Goal: Task Accomplishment & Management: Manage account settings

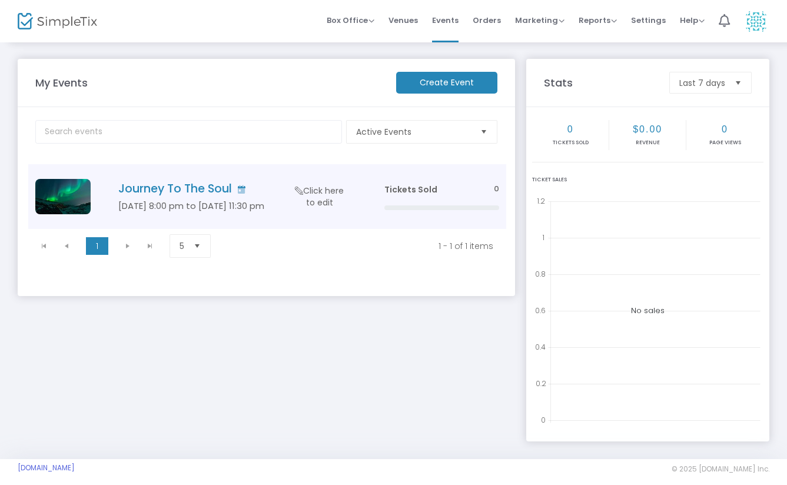
click at [222, 196] on td "Journey To The Soul [DATE] 8:00 pm to [DATE] 11:30 pm Click here to edit" at bounding box center [233, 196] width 286 height 65
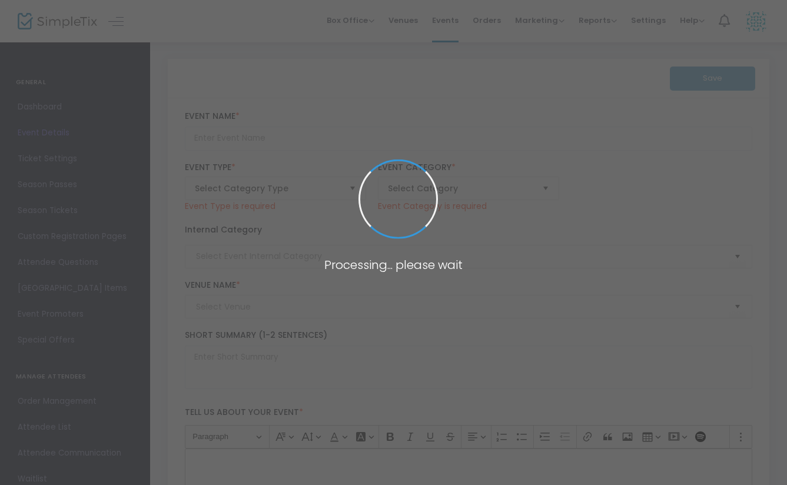
type input "Journey To The Soul"
type textarea "text"
type input "Buy Tickets"
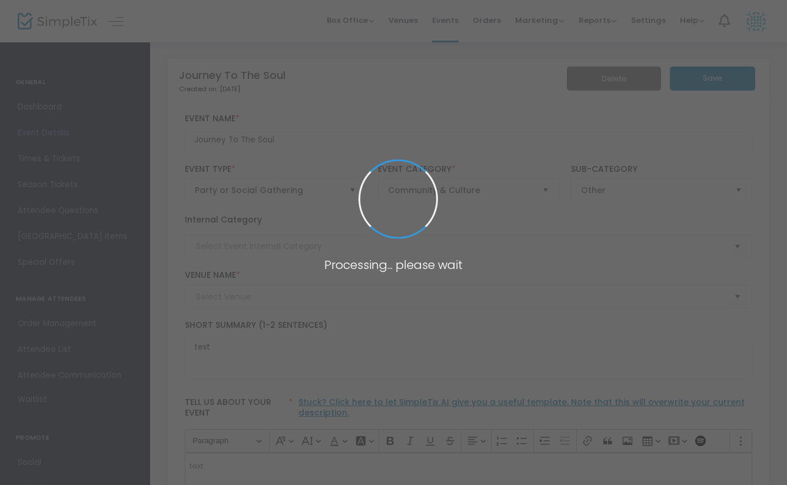
type input "[PERSON_NAME] Holistic"
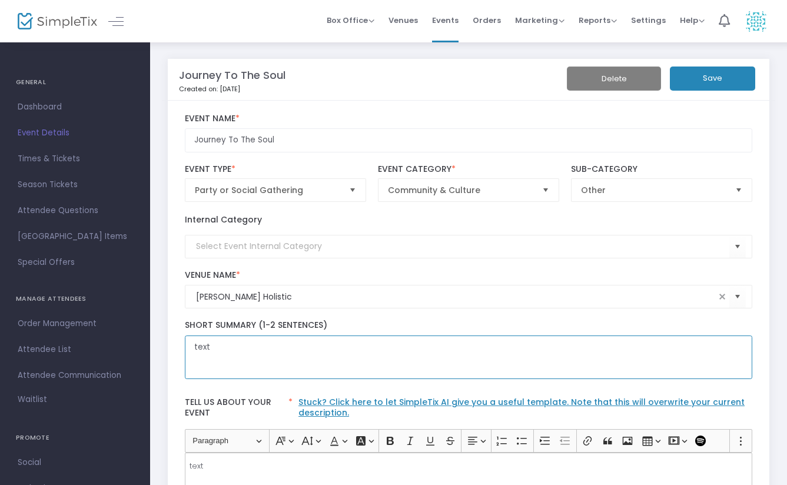
click at [298, 349] on textarea "text" at bounding box center [469, 357] width 568 height 44
type textarea "t"
type textarea "s"
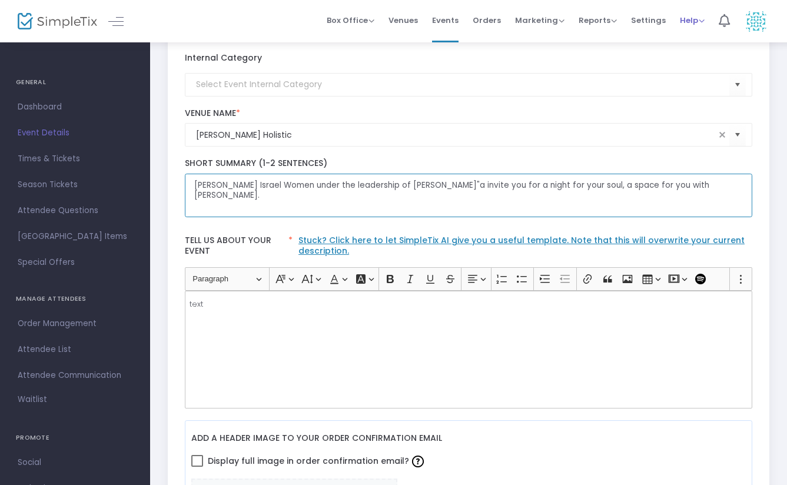
scroll to position [180, 0]
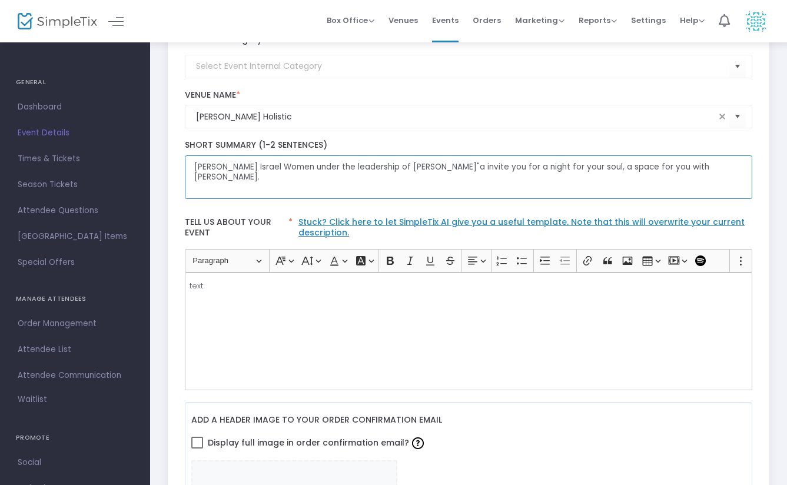
type textarea "[PERSON_NAME] Israel Women under the leadership of [PERSON_NAME]"a invite you f…"
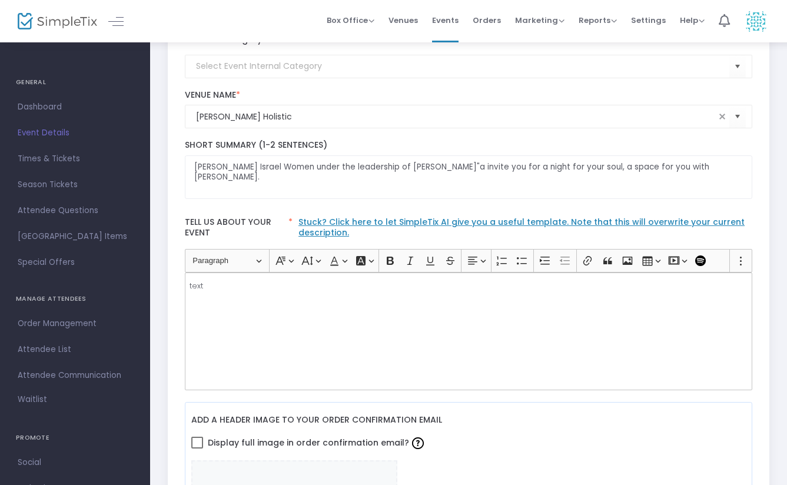
click at [230, 296] on div "text" at bounding box center [469, 331] width 568 height 118
click at [543, 288] on p "all year you carry your dreams, your prayers, your hopes. Tonight, pause, conne…" at bounding box center [467, 286] width 557 height 12
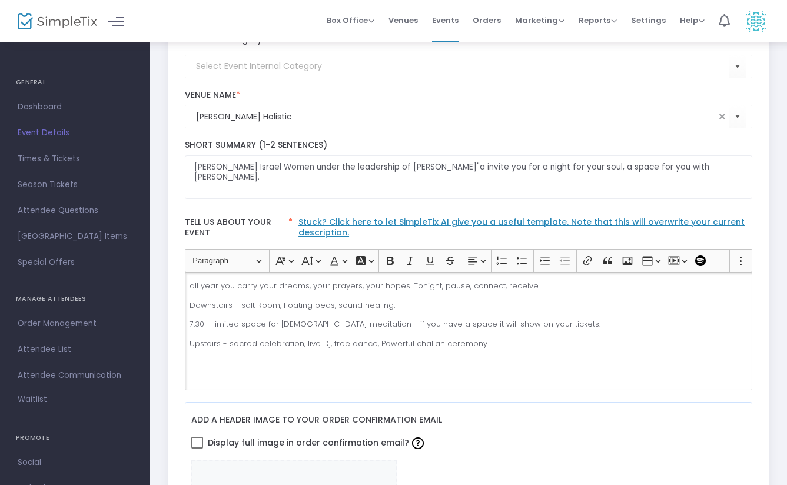
click at [486, 345] on p "Upstairs - sacred celebration, live Dj, free dance, Powerful challah ceremony" at bounding box center [467, 344] width 557 height 12
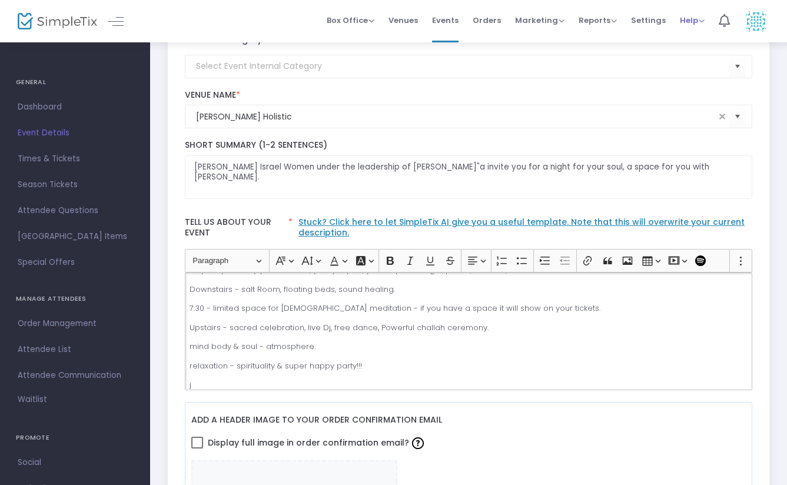
scroll to position [16, 0]
click at [253, 389] on div "all year you carry your dreams, your prayers, your hopes. Tonight, pause, conne…" at bounding box center [469, 331] width 568 height 118
click at [389, 384] on p "just like in our [DEMOGRAPHIC_DATA] work before [PERSON_NAME]" at bounding box center [467, 385] width 557 height 12
click at [382, 385] on p "just like in our [DEMOGRAPHIC_DATA] work before [PERSON_NAME] - inner preparati…" at bounding box center [467, 385] width 557 height 12
click at [389, 386] on p "just like in our [DEMOGRAPHIC_DATA] work before [PERSON_NAME] - your inner prep…" at bounding box center [467, 385] width 557 height 12
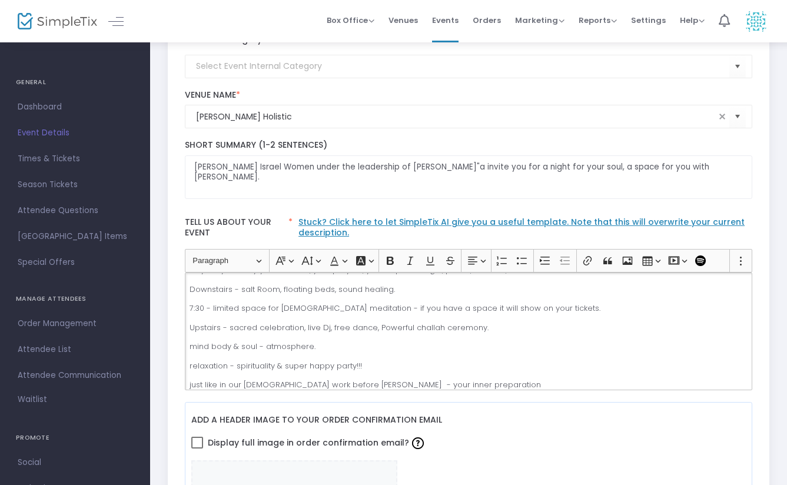
click at [380, 388] on p "just like in our [DEMOGRAPHIC_DATA] work before [PERSON_NAME] - your inner prep…" at bounding box center [467, 385] width 557 height 12
click at [538, 386] on p "just like in our [DEMOGRAPHIC_DATA] work before [PERSON_NAME] - you start with …" at bounding box center [467, 385] width 557 height 12
click at [456, 328] on p "Upstairs - sacred celebration, live Dj, free dance, Powerful challah ceremony." at bounding box center [467, 328] width 557 height 12
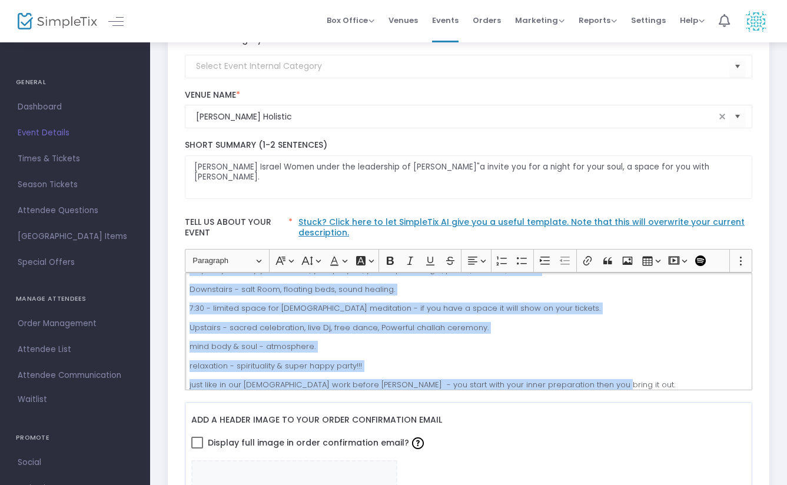
click at [353, 311] on p "7:30 - limited space for [DEMOGRAPHIC_DATA] meditation - if you have a space it…" at bounding box center [467, 308] width 557 height 12
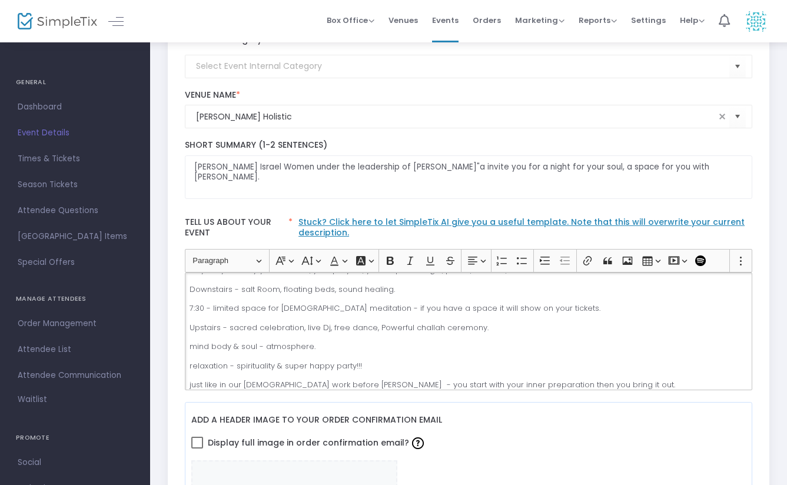
click at [307, 363] on p "relaxation - spirituality & super happy party!!!" at bounding box center [467, 366] width 557 height 12
click at [311, 367] on p "relaxation - spirituality & super happy party!!!" at bounding box center [467, 366] width 557 height 12
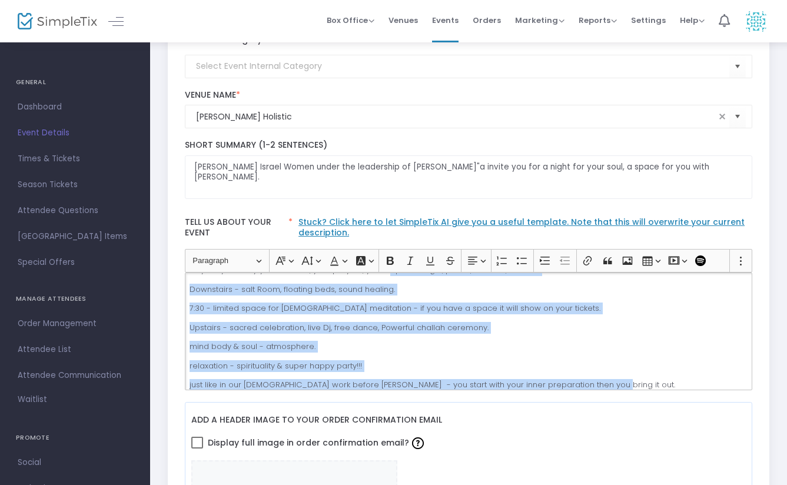
scroll to position [7, 0]
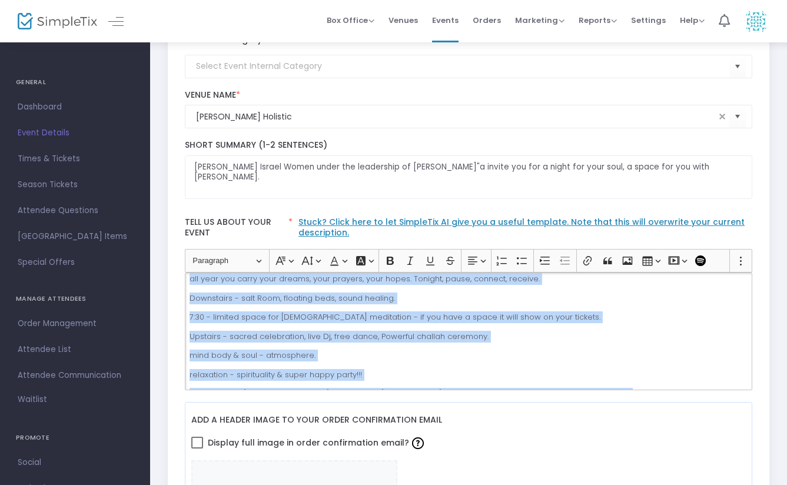
copy div "all year you carry your dreams, your prayers, your hopes. Tonight, pause, conne…"
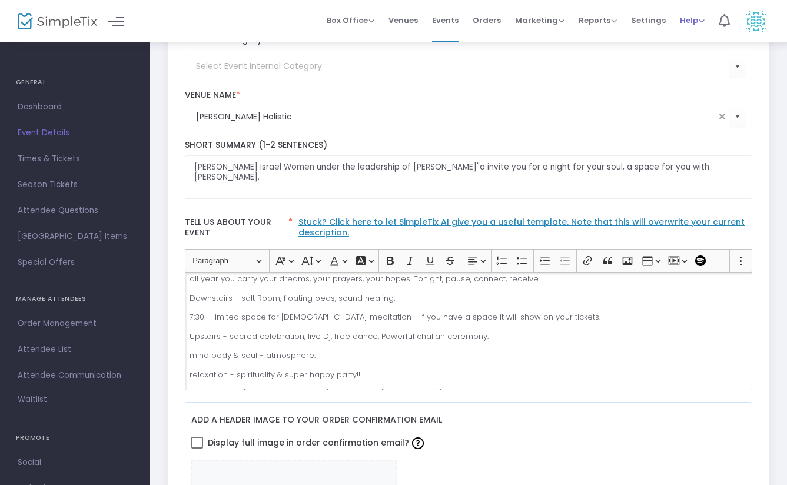
scroll to position [0, 0]
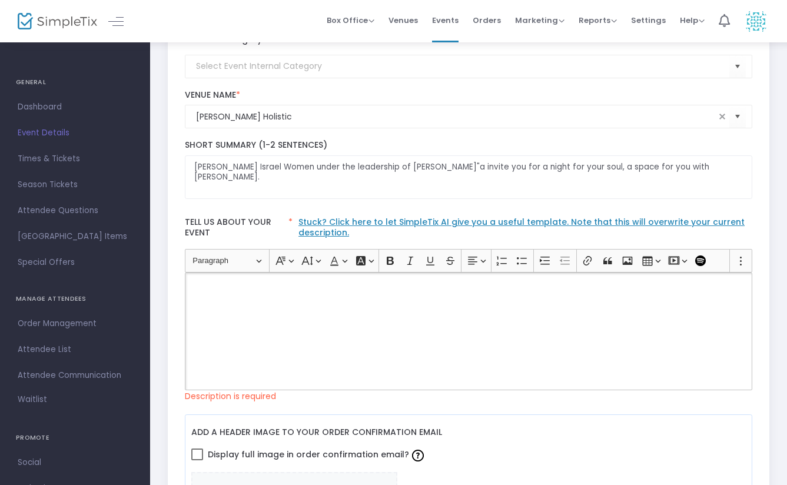
click at [216, 292] on div "Rich Text Editor, main" at bounding box center [469, 331] width 568 height 118
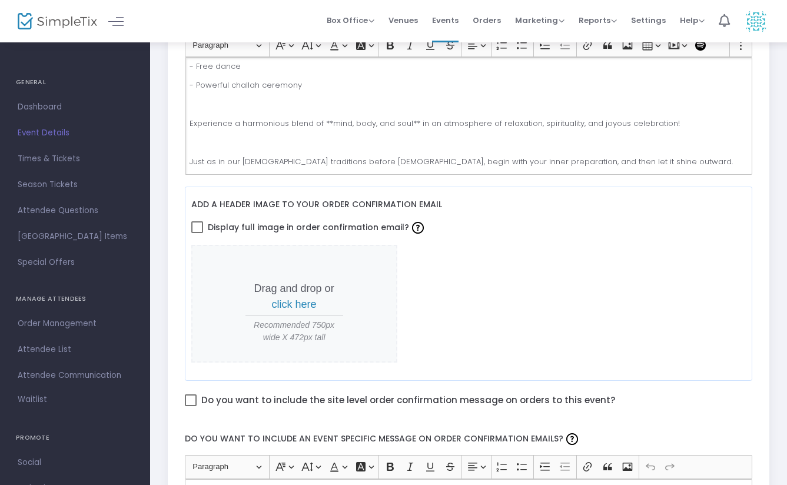
scroll to position [396, 0]
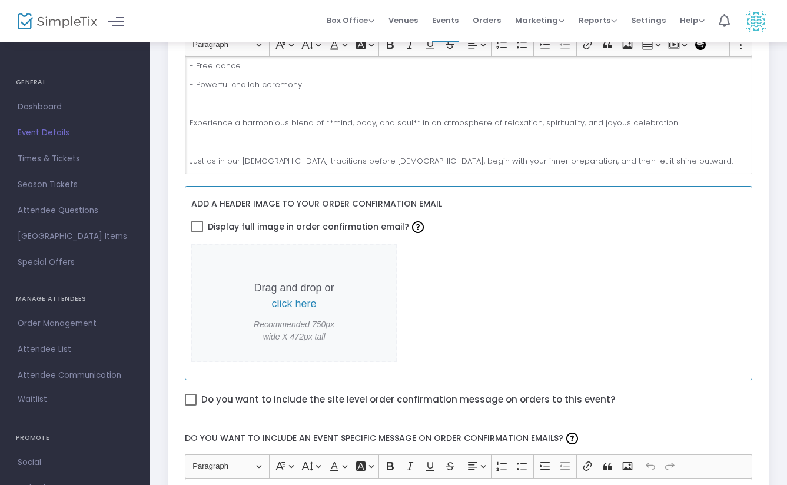
click at [201, 228] on span at bounding box center [197, 227] width 12 height 12
click at [197, 232] on input "Display full image in order confirmation email?" at bounding box center [196, 232] width 1 height 1
click at [302, 299] on span "click here" at bounding box center [294, 304] width 45 height 12
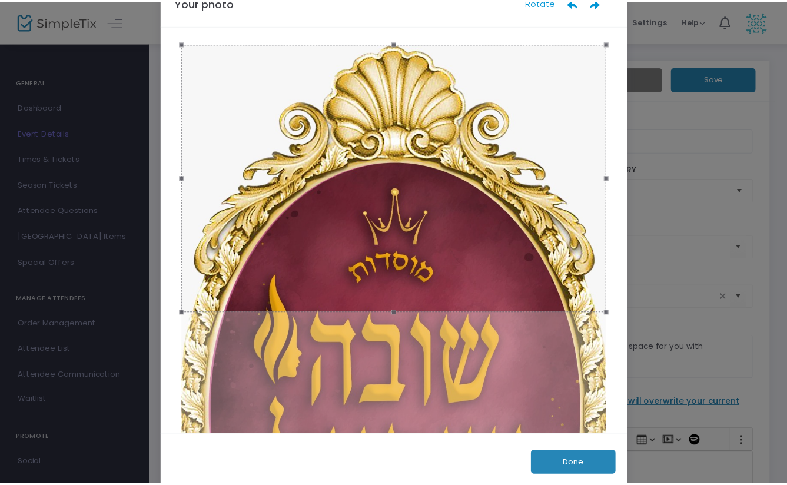
scroll to position [55, 0]
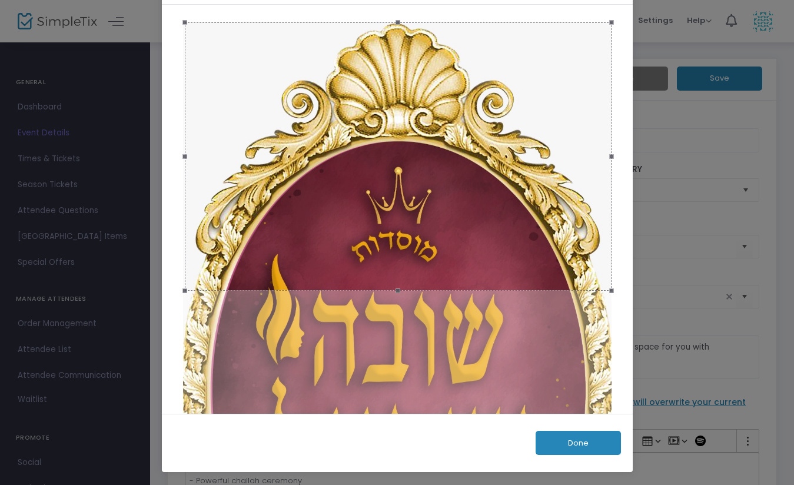
click at [689, 186] on ngb-modal-window "Your photo Rotate Done" at bounding box center [397, 242] width 794 height 485
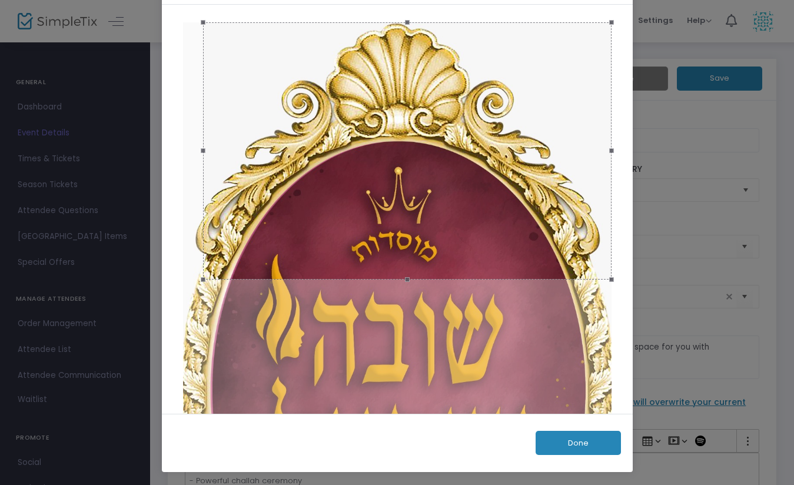
click at [576, 441] on button "Done" at bounding box center [577, 443] width 85 height 24
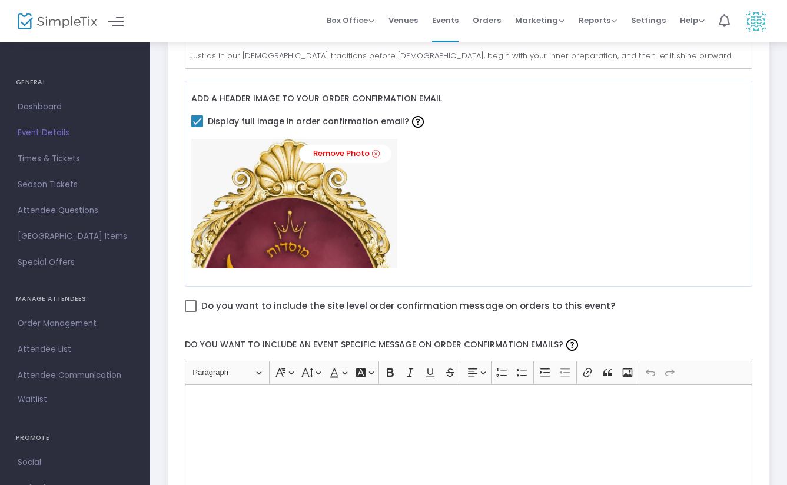
scroll to position [502, 0]
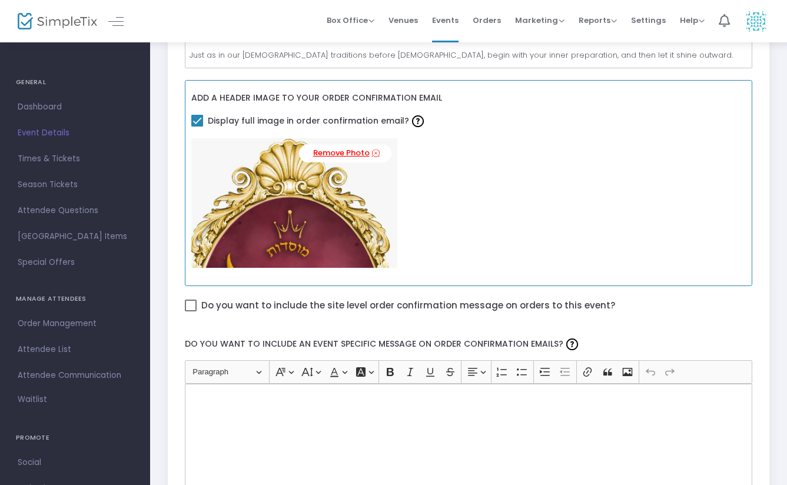
click at [367, 160] on link "Remove Photo" at bounding box center [345, 153] width 92 height 18
checkbox input "false"
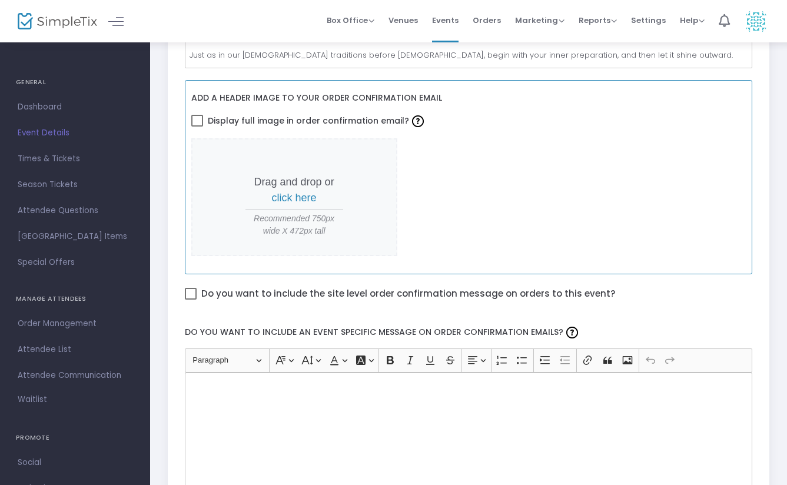
click at [301, 199] on span "click here" at bounding box center [294, 198] width 45 height 12
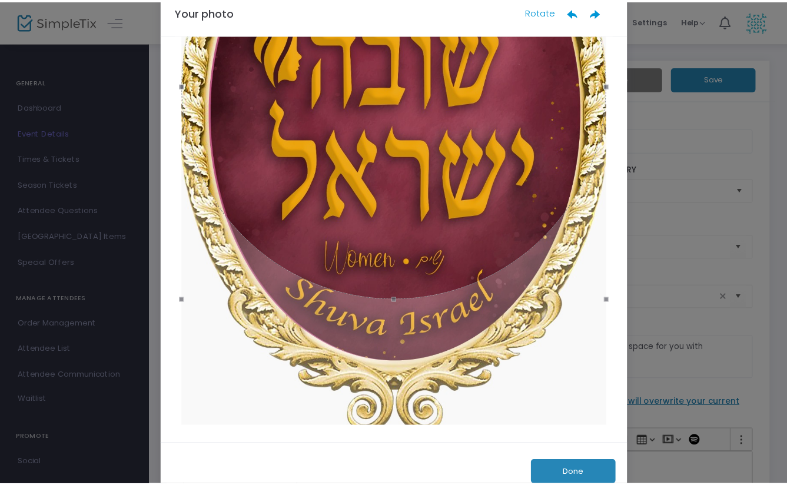
scroll to position [55, 0]
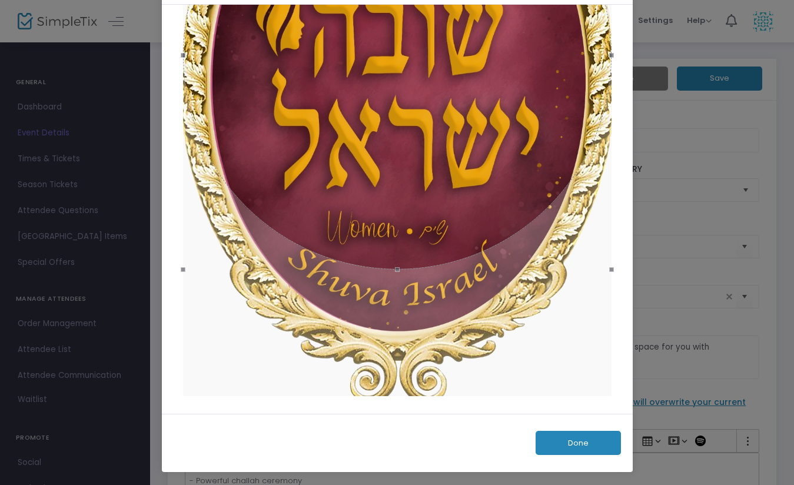
click at [591, 446] on button "Done" at bounding box center [577, 443] width 85 height 24
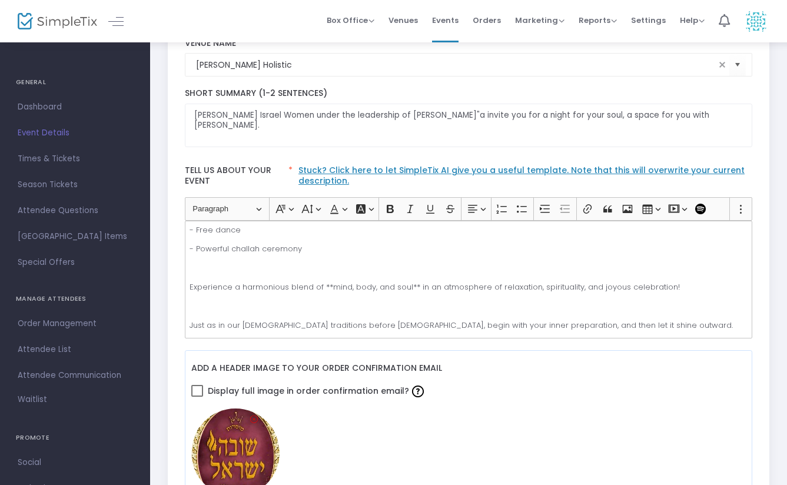
scroll to position [231, 0]
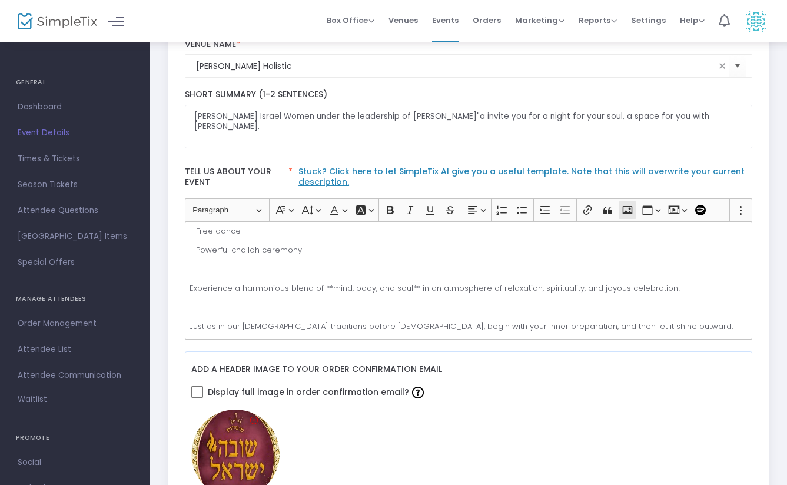
click at [627, 212] on icon "Editor toolbar" at bounding box center [627, 210] width 10 height 8
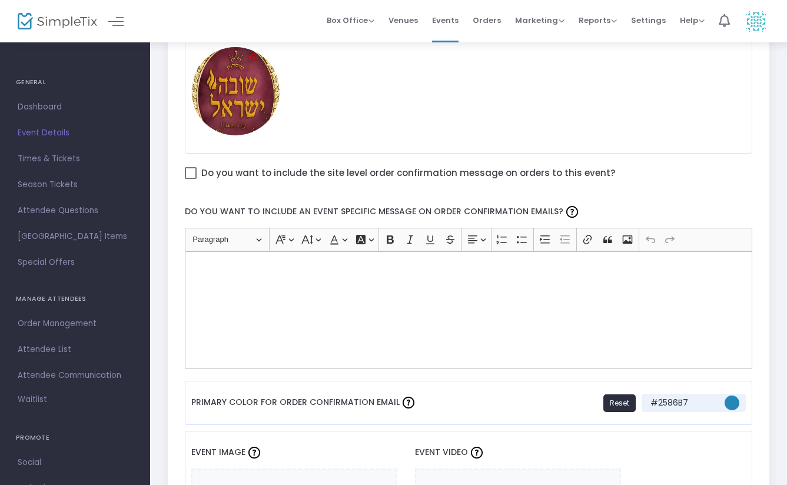
scroll to position [594, 0]
click at [337, 278] on div "Rich Text Editor, main" at bounding box center [469, 309] width 568 height 118
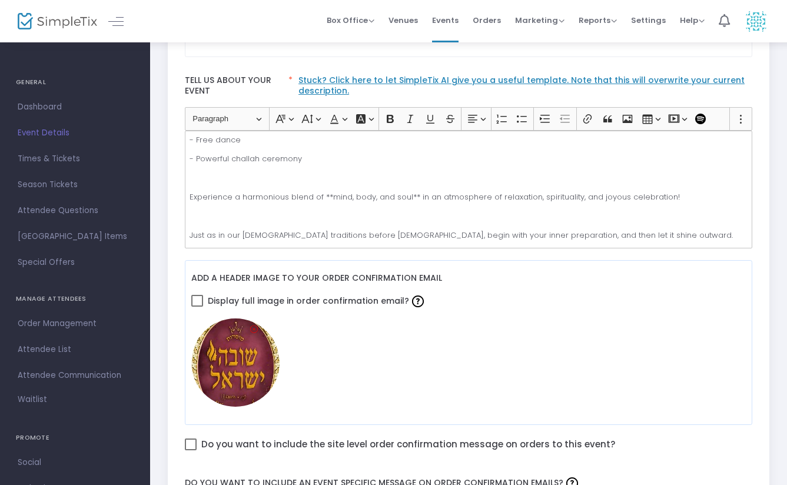
scroll to position [321, 0]
click at [744, 166] on div "# Embrace Your Dreams Tonight Throughout the year, you carry your dreams, praye…" at bounding box center [469, 190] width 568 height 118
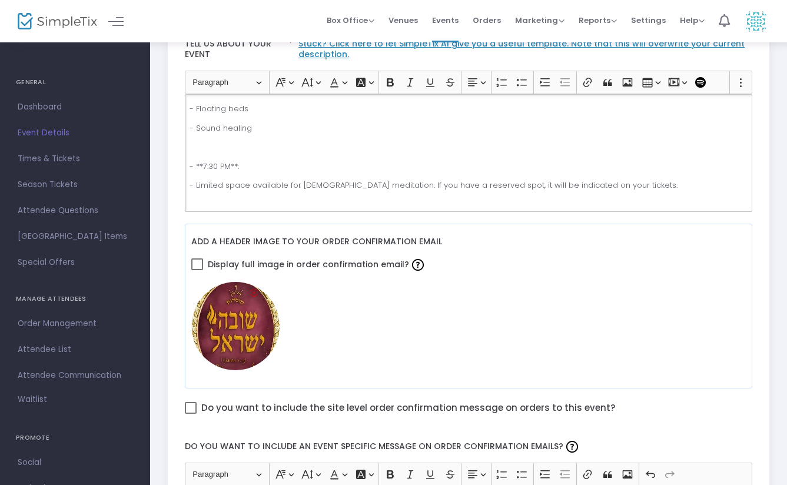
scroll to position [148, 0]
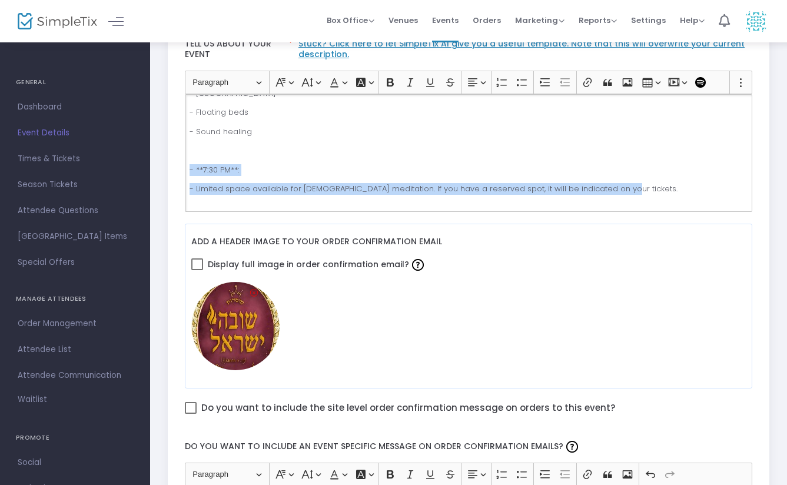
copy div "- **7:30 PM**: - Limited space available for [DEMOGRAPHIC_DATA] meditation. If …"
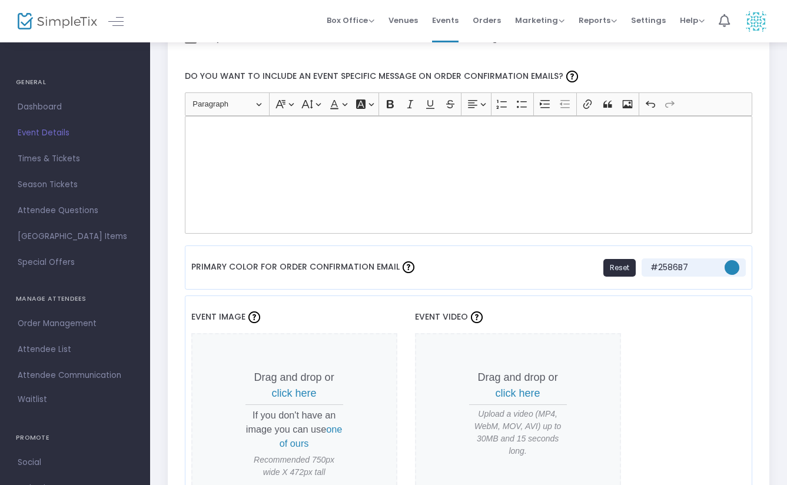
scroll to position [728, 0]
click at [286, 159] on div "Rich Text Editor, main" at bounding box center [469, 175] width 568 height 118
click at [226, 141] on div "Rich Text Editor, main" at bounding box center [469, 175] width 568 height 118
click at [225, 139] on div "Rich Text Editor, main" at bounding box center [469, 175] width 568 height 118
click at [228, 139] on div "Rich Text Editor, main" at bounding box center [469, 175] width 568 height 118
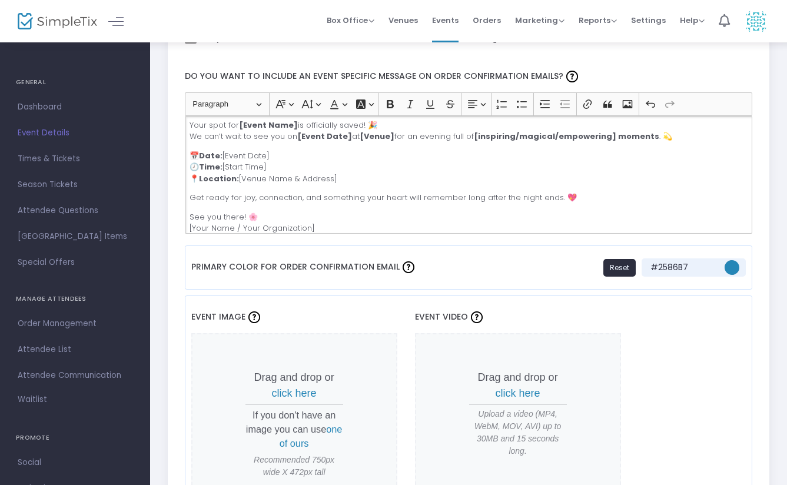
scroll to position [0, 0]
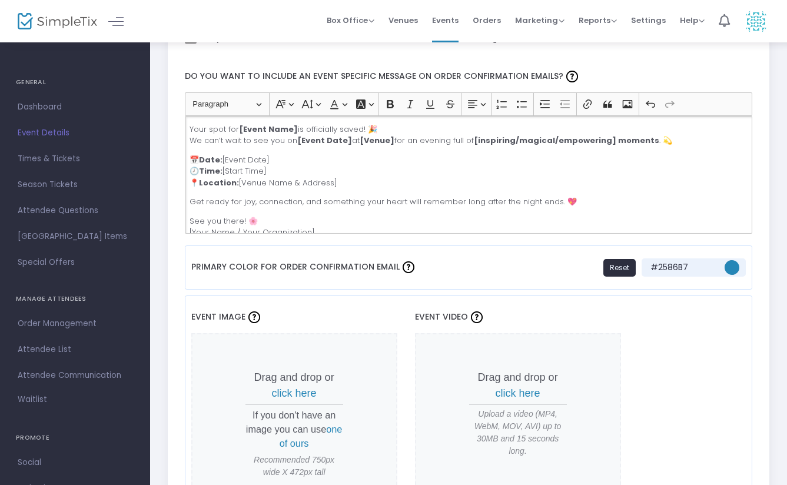
click at [299, 131] on p "Your spot for [Event Name] is officially saved! 🎉 We can’t wait to see you on […" at bounding box center [467, 135] width 557 height 23
click at [344, 148] on div "Your spot for JOURNY TO YOUR SOUL is officially saved! 🎉 We can’t wait to see y…" at bounding box center [469, 175] width 568 height 118
click at [346, 146] on div "Your spot for JOURNY TO YOUR SOUL is officially saved! 🎉 We can’t wait to see y…" at bounding box center [469, 175] width 568 height 118
click at [339, 143] on strong "[Event Date]" at bounding box center [324, 140] width 55 height 11
click at [354, 144] on p "Your spot for JOURNY TO YOUR SOUL is officially saved! 🎉 We can’t wait to see y…" at bounding box center [467, 135] width 557 height 23
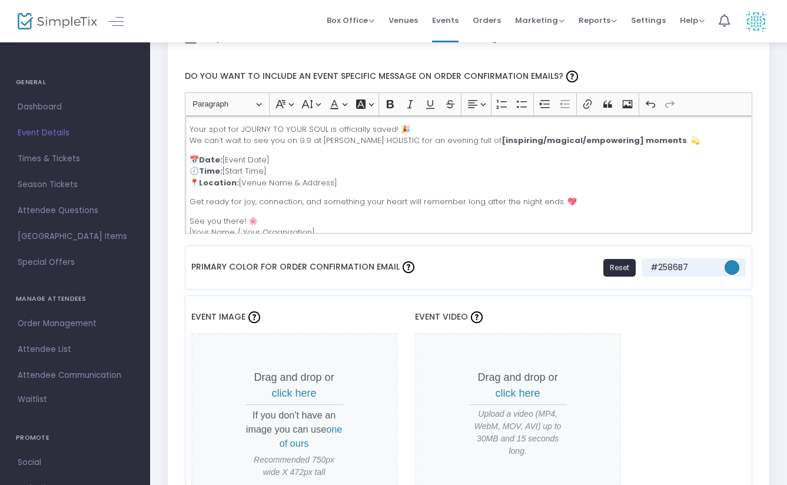
click at [594, 145] on strong "[inspiring/magical/empowering] moments" at bounding box center [593, 140] width 185 height 11
click at [501, 144] on strong "[inspiring/magical/empowering] moments" at bounding box center [593, 140] width 185 height 11
click at [499, 145] on p "Your spot for JOURNY TO YOUR SOUL is officially saved! 🎉 We can’t wait to see y…" at bounding box center [467, 135] width 557 height 23
click at [541, 139] on strong "inspiring - magical/empowering] moments" at bounding box center [594, 140] width 186 height 11
click at [598, 143] on strong "inspiring - magical -empowering] moments" at bounding box center [595, 140] width 189 height 11
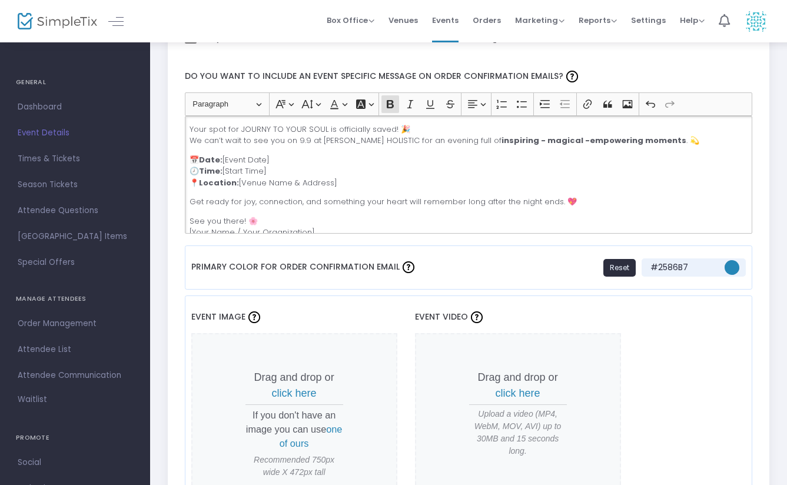
click at [282, 162] on p "📅 Date: [Event Date] 🕗 Time: [Start Time] 📍 Location: [Venue Name & Address]" at bounding box center [467, 171] width 557 height 35
click at [286, 168] on p "📅 Date: 9.9 🕗 Time: [Start Time] 📍 Location: [Venue Name & Address]" at bounding box center [467, 171] width 557 height 35
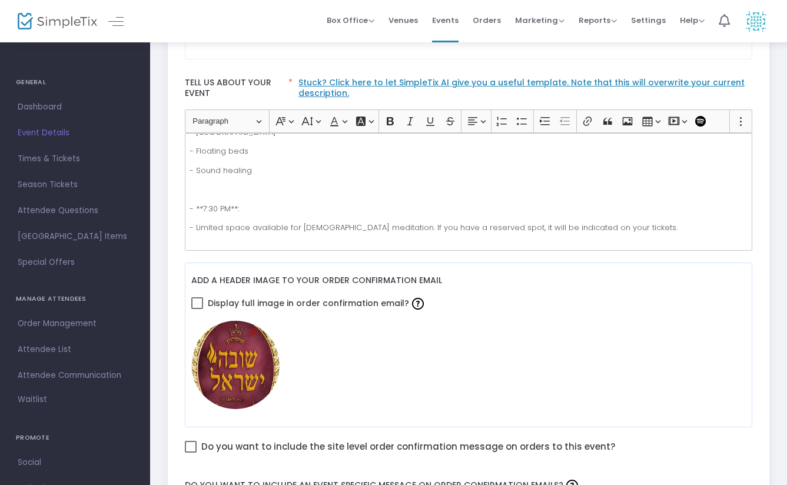
scroll to position [318, 0]
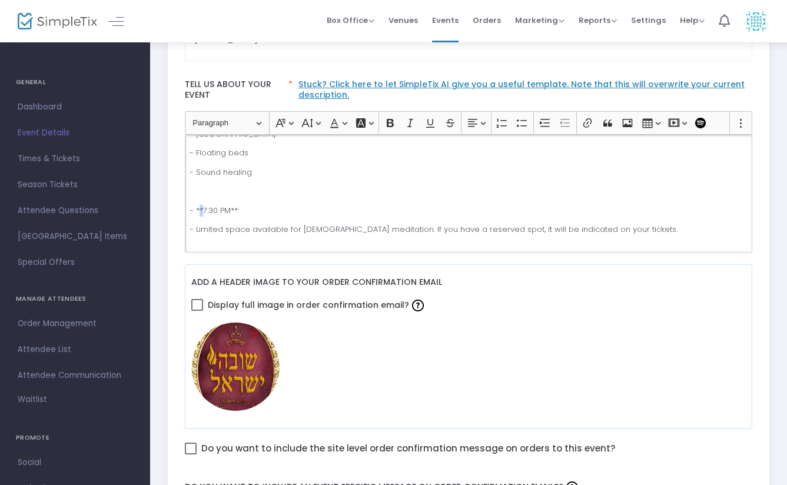
click at [195, 212] on p "- **7:30 PM**:" at bounding box center [467, 211] width 557 height 12
click at [238, 209] on p "- **7:30 PM**:" at bounding box center [467, 211] width 557 height 12
click at [198, 214] on p "- **7:30 PM**:" at bounding box center [467, 211] width 557 height 12
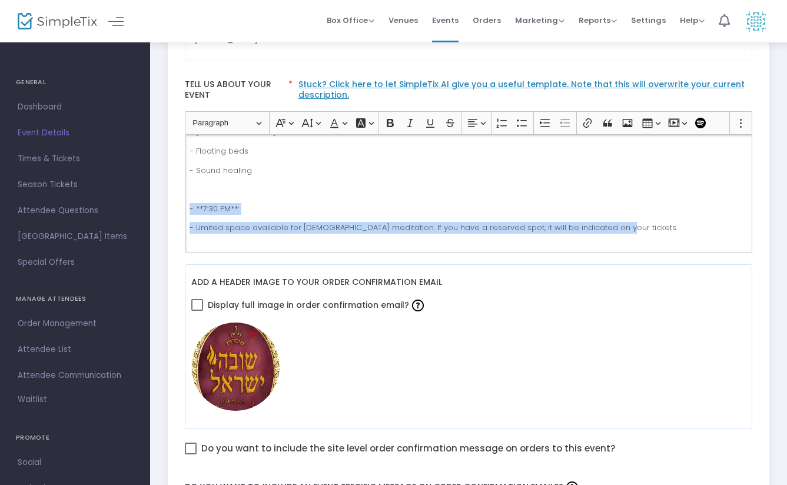
copy div "- **7:30 PM**: - Limited space available for [DEMOGRAPHIC_DATA] meditation. If …"
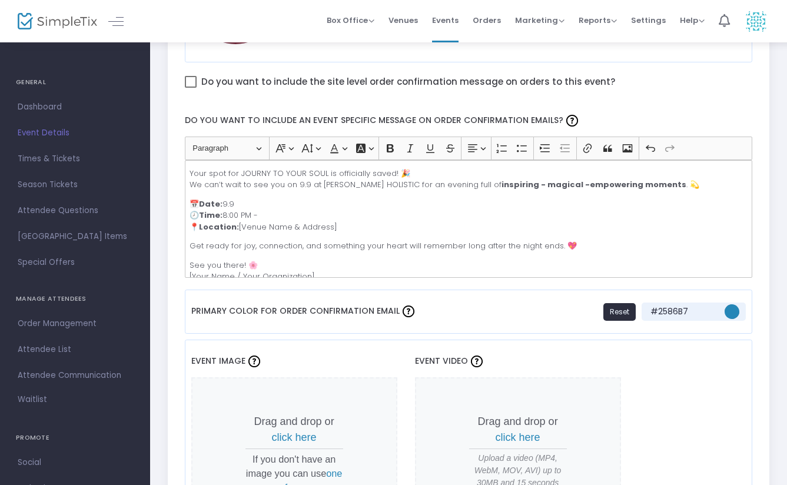
scroll to position [685, 0]
click at [276, 214] on p "📅 Date: 9.9 🕗 Time: 8:00 PM - 📍 Location: [Venue Name & Address]" at bounding box center [467, 215] width 557 height 35
click at [282, 215] on p "📅 Date: 9.9 🕗 Time: 8:00 PM - 📍 Location: [Venue Name & Address]" at bounding box center [467, 215] width 557 height 35
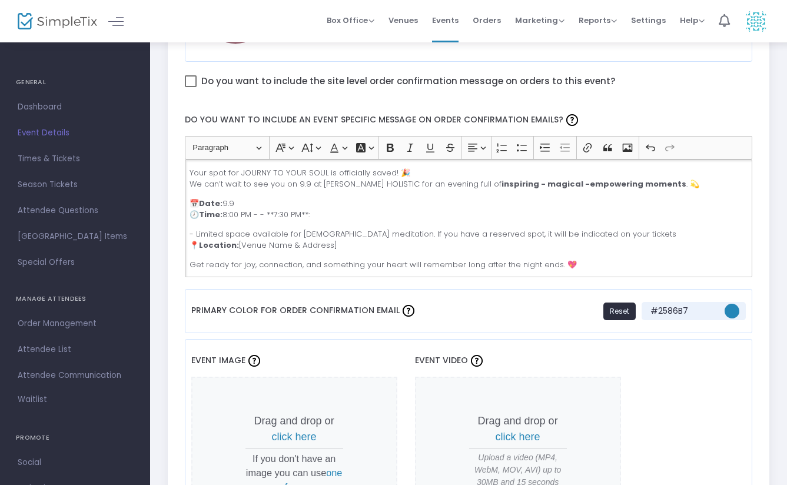
click at [352, 249] on p "- Limited space available for [DEMOGRAPHIC_DATA] meditation. If you have a rese…" at bounding box center [467, 239] width 557 height 23
click at [191, 231] on p "- Limited space available for [DEMOGRAPHIC_DATA] meditation. If you have a rese…" at bounding box center [467, 239] width 557 height 23
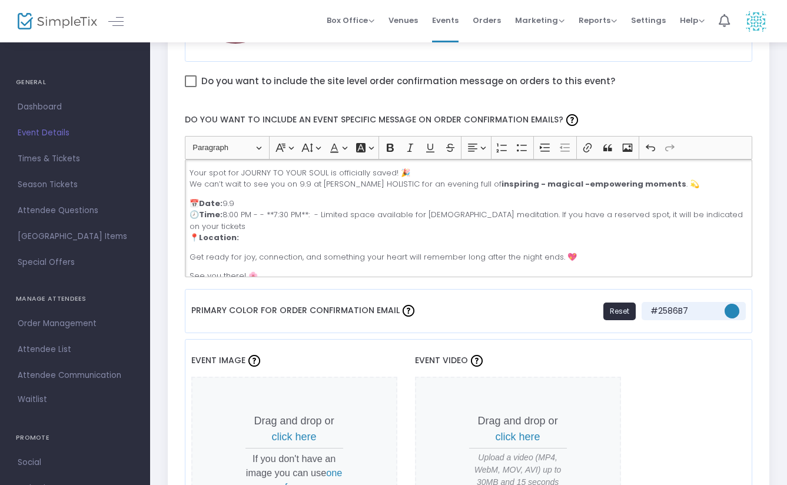
click at [254, 233] on div "Your spot for JOURNY TO YOUR SOUL is officially saved! 🎉 We can’t wait to see y…" at bounding box center [469, 218] width 568 height 118
click at [247, 229] on p "📅 Date: 9.9 🕗 Time: 8:00 PM - - **7:30 PM**: - Limited space available for [DEM…" at bounding box center [467, 221] width 557 height 46
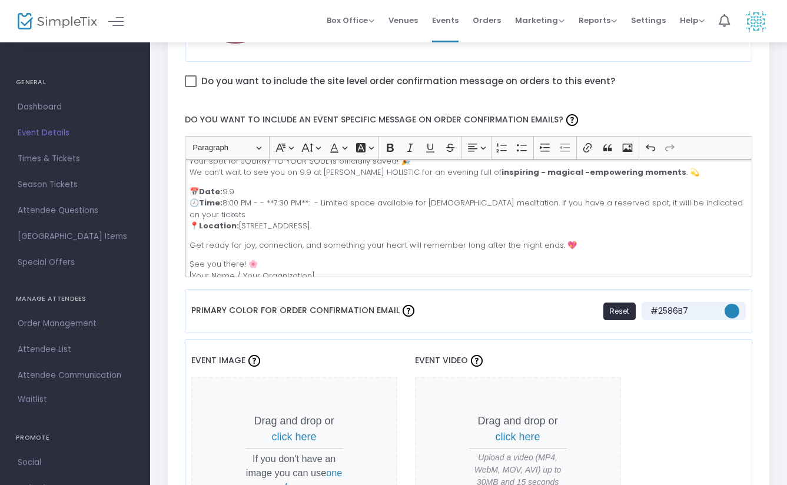
scroll to position [12, 0]
click at [328, 262] on p "See you there! 🌸 [Your Name / Your Organization]" at bounding box center [467, 269] width 557 height 23
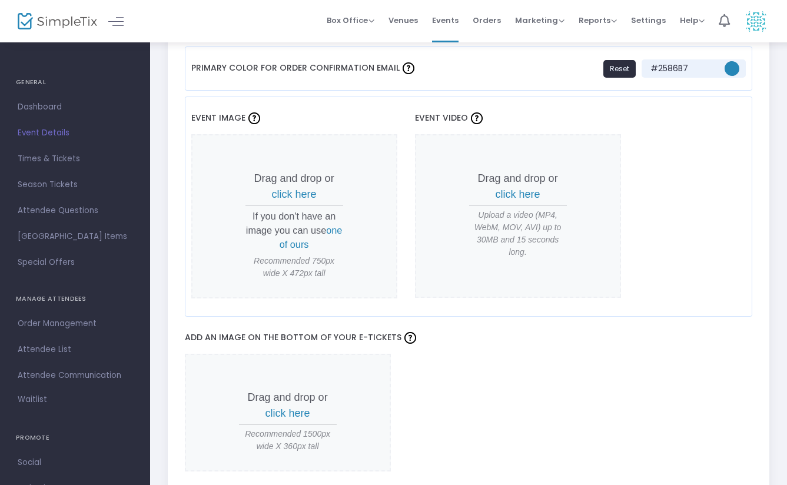
scroll to position [927, 0]
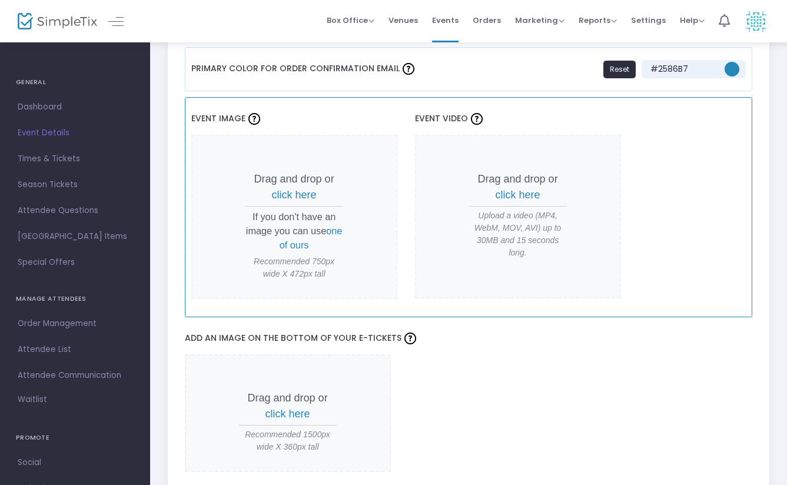
click at [316, 197] on span "click here" at bounding box center [294, 195] width 45 height 12
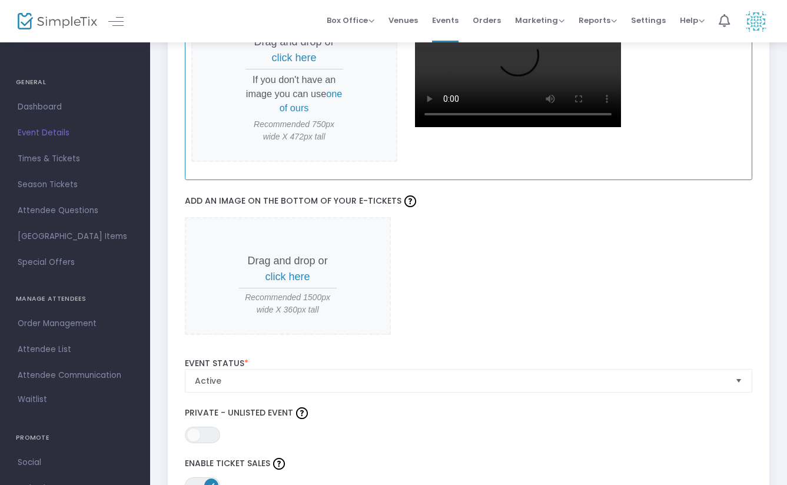
scroll to position [1064, 0]
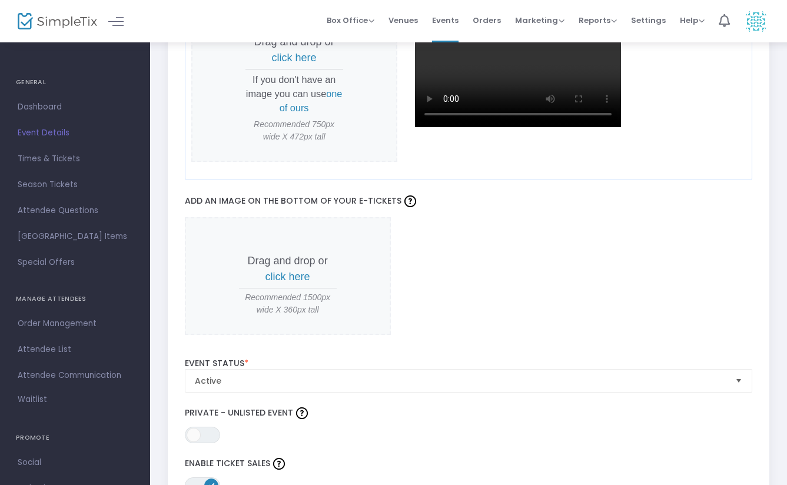
click at [301, 272] on span "click here" at bounding box center [287, 277] width 45 height 12
click at [294, 271] on span "click here" at bounding box center [287, 277] width 45 height 12
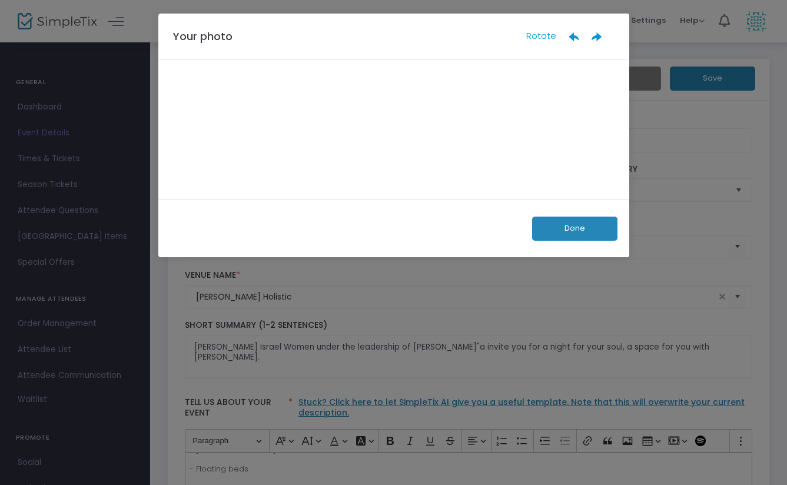
scroll to position [0, 0]
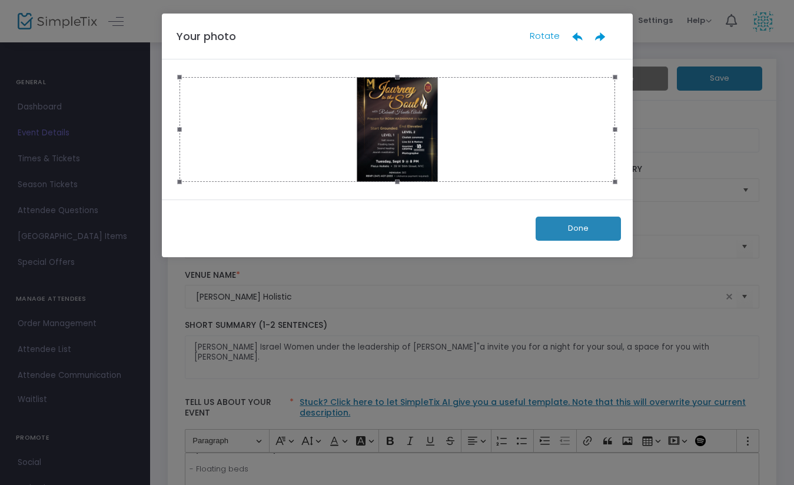
click at [581, 234] on button "Done" at bounding box center [577, 228] width 85 height 24
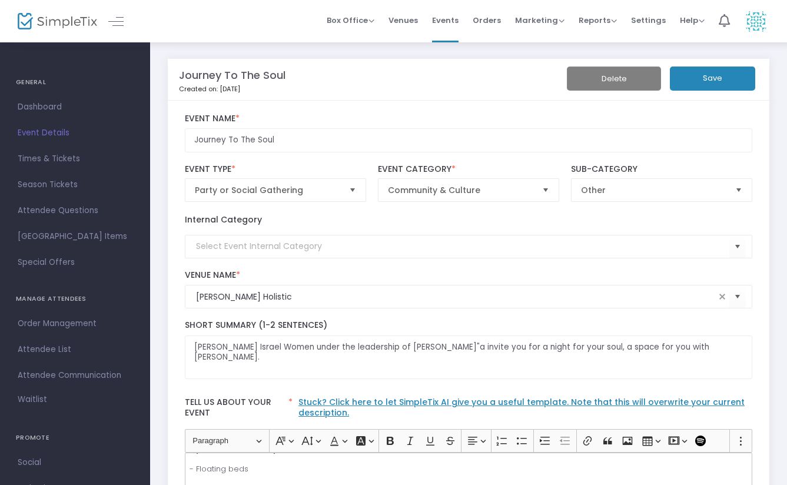
click at [722, 82] on button "Save" at bounding box center [711, 78] width 85 height 24
click at [49, 114] on span "Dashboard" at bounding box center [75, 106] width 115 height 15
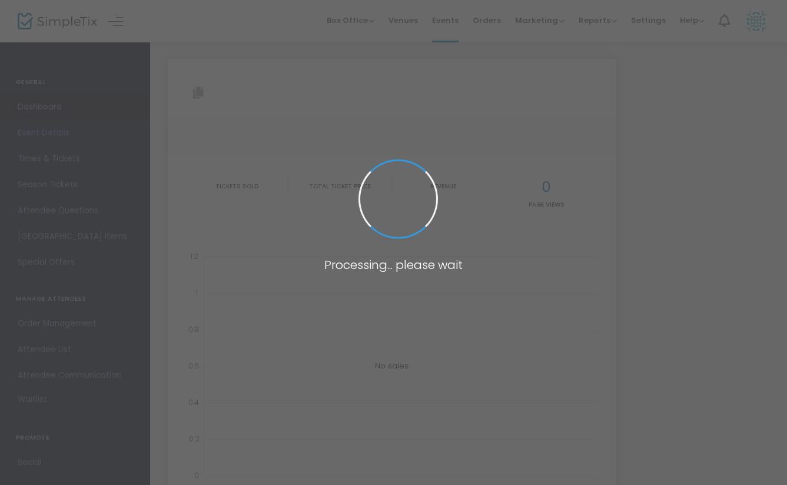
type input "[URL][DOMAIN_NAME]"
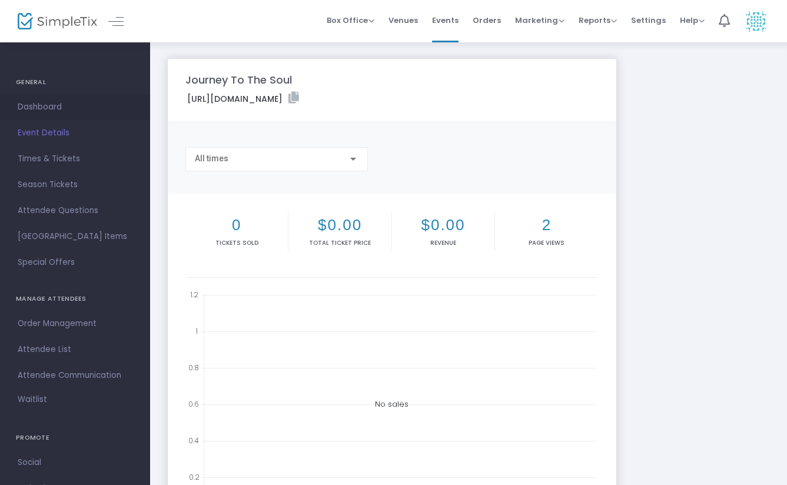
click at [32, 95] on link "Dashboard" at bounding box center [75, 107] width 150 height 26
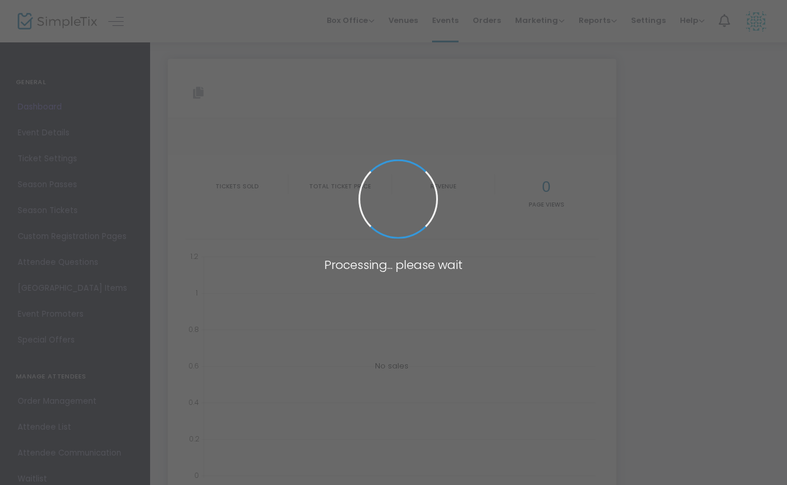
type input "[URL][DOMAIN_NAME]"
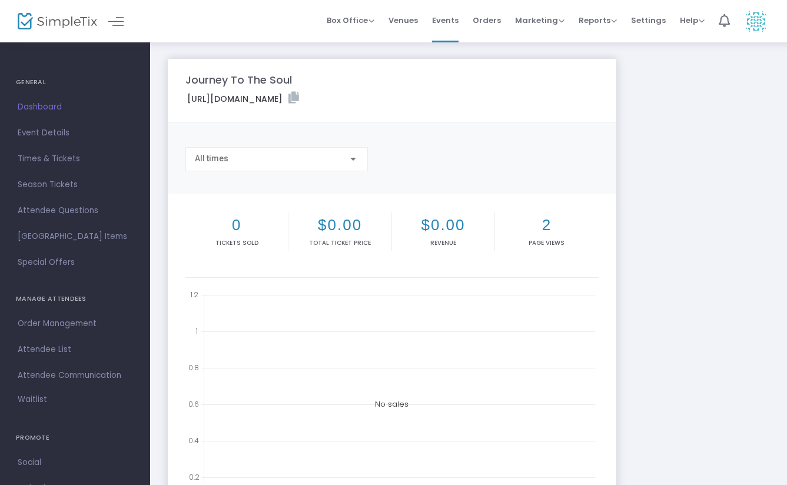
click at [299, 104] on label "[URL][DOMAIN_NAME]" at bounding box center [243, 99] width 112 height 14
click at [299, 102] on label "[URL][DOMAIN_NAME]" at bounding box center [243, 99] width 112 height 14
click at [416, 158] on div "All times" at bounding box center [391, 164] width 424 height 34
copy label "[URL][DOMAIN_NAME]"
click at [698, 192] on div "Journey To The Soul [URL][DOMAIN_NAME] Copy All times 0 Tickets sold $0.00 Tota…" at bounding box center [468, 351] width 613 height 585
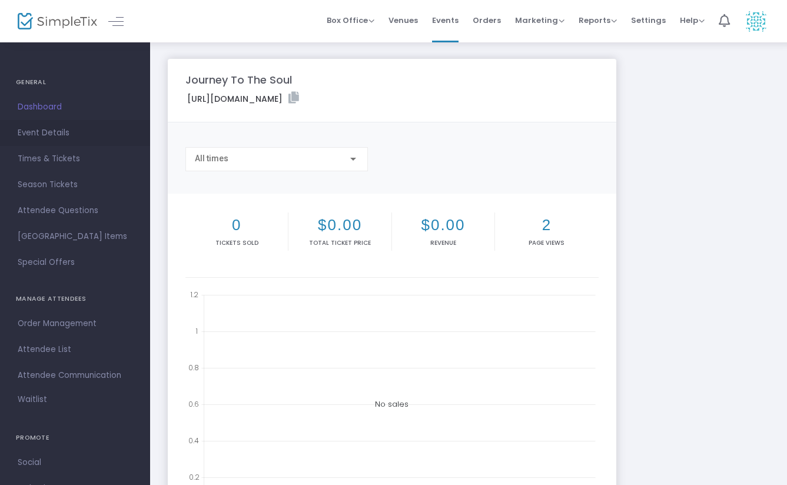
click at [52, 137] on span "Event Details" at bounding box center [75, 132] width 115 height 15
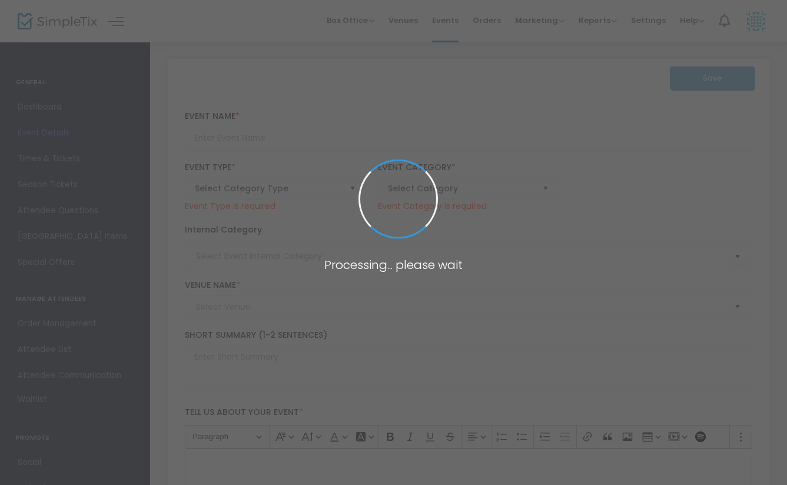
type input "Journey To The Soul"
type textarea "[PERSON_NAME] Israel Women under the leadership of [PERSON_NAME]"a invite you f…"
type input "Buy Tickets"
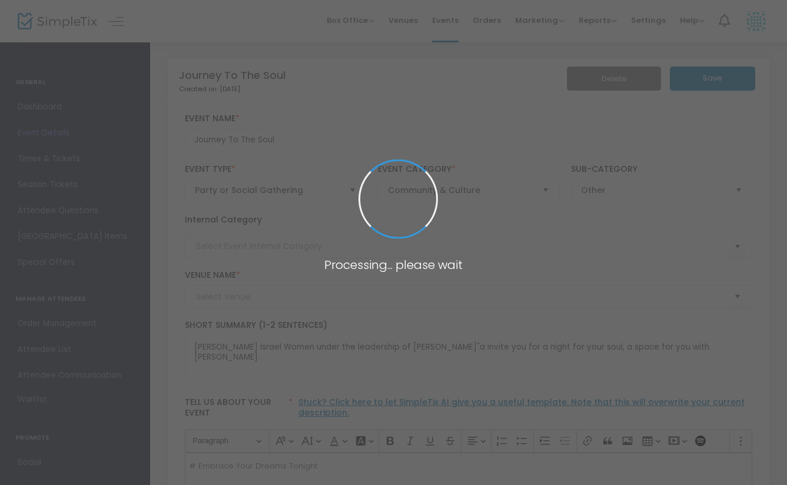
type input "[PERSON_NAME] Holistic"
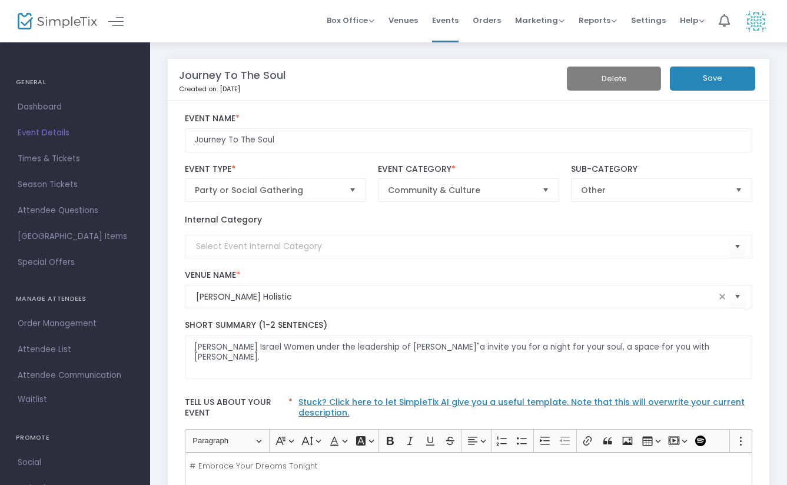
click at [725, 82] on button "Save" at bounding box center [711, 78] width 85 height 24
click at [66, 162] on span "Times & Tickets" at bounding box center [75, 158] width 115 height 15
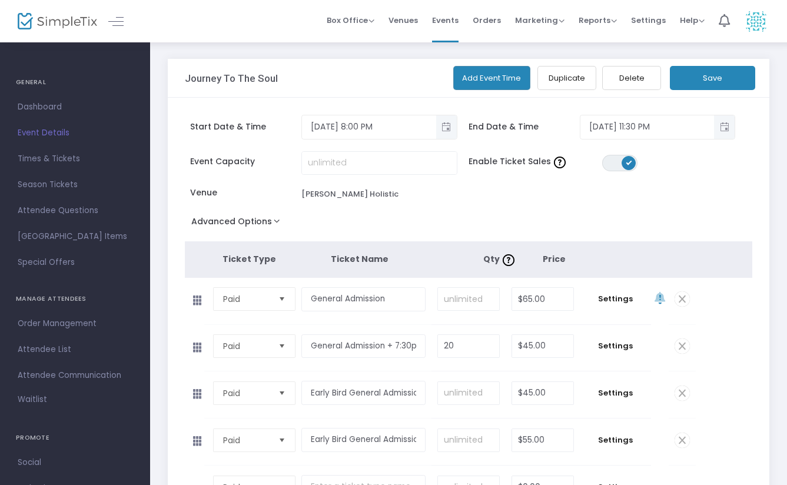
click at [37, 79] on h4 "GENERAL" at bounding box center [75, 83] width 118 height 24
click at [40, 82] on h4 "GENERAL" at bounding box center [75, 83] width 118 height 24
click at [63, 265] on span "Special Offers" at bounding box center [75, 262] width 115 height 15
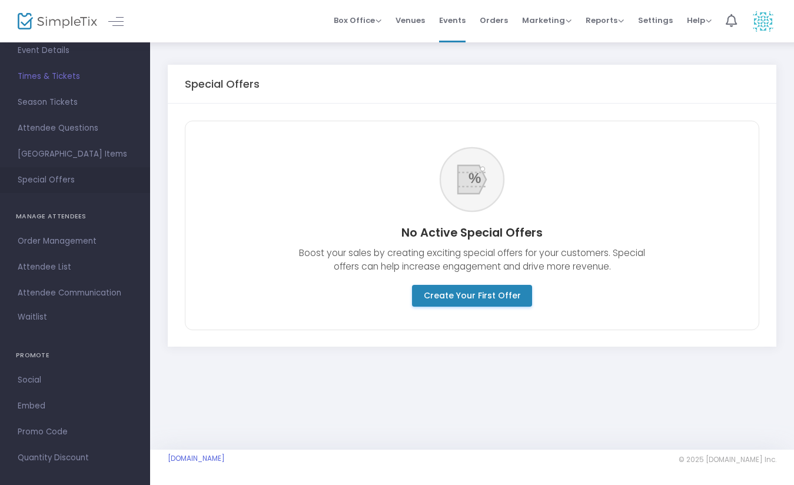
scroll to position [94, 0]
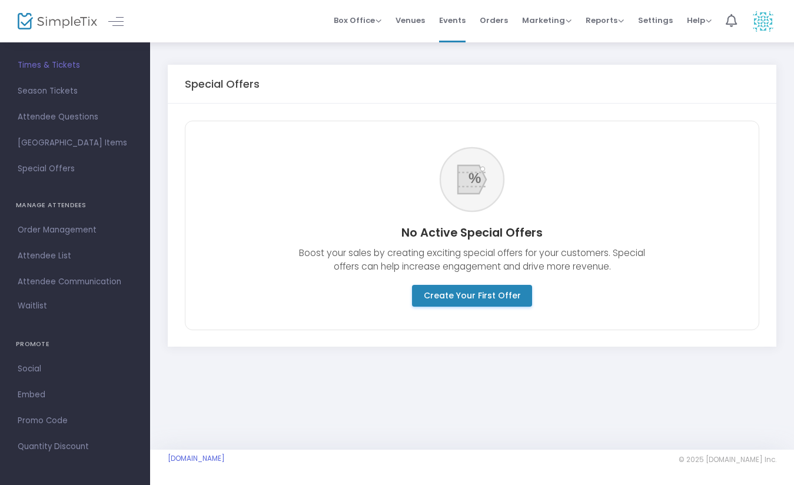
click at [764, 26] on img at bounding box center [763, 21] width 24 height 24
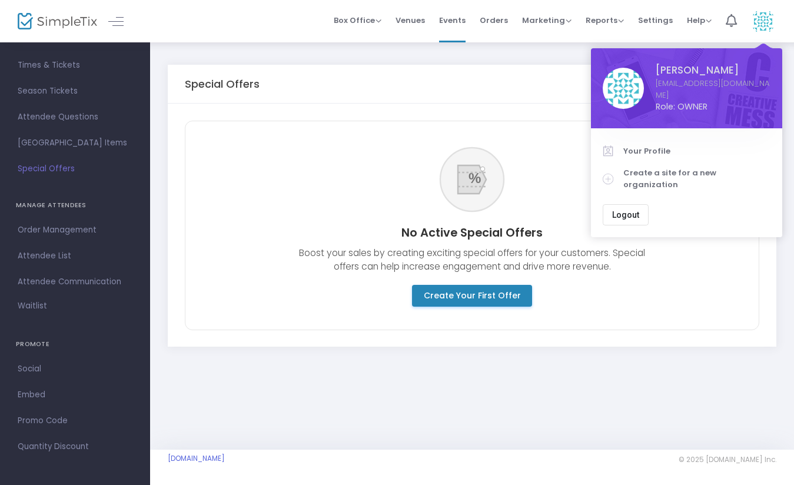
click at [704, 394] on div "Special Offers % No Active Special Offers Boost your sales by creating exciting…" at bounding box center [472, 245] width 644 height 408
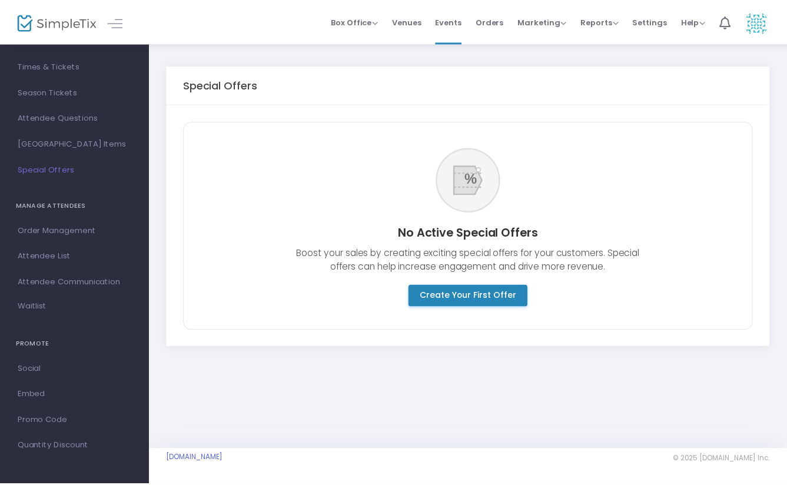
scroll to position [0, 0]
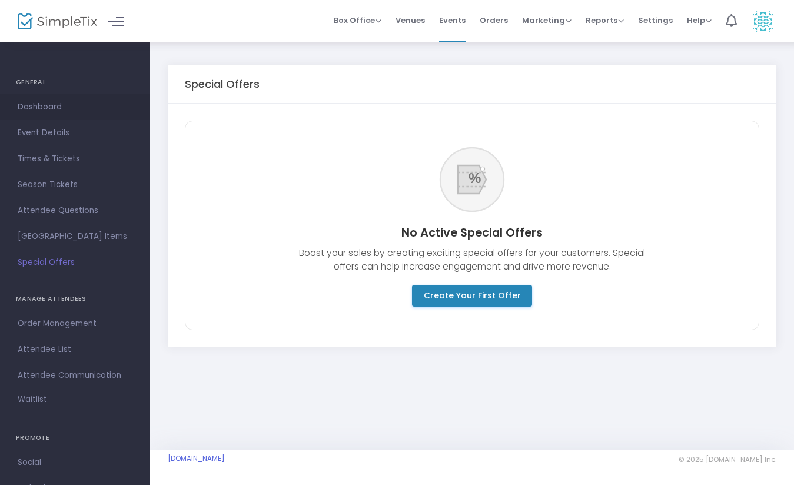
click at [55, 107] on span "Dashboard" at bounding box center [75, 106] width 115 height 15
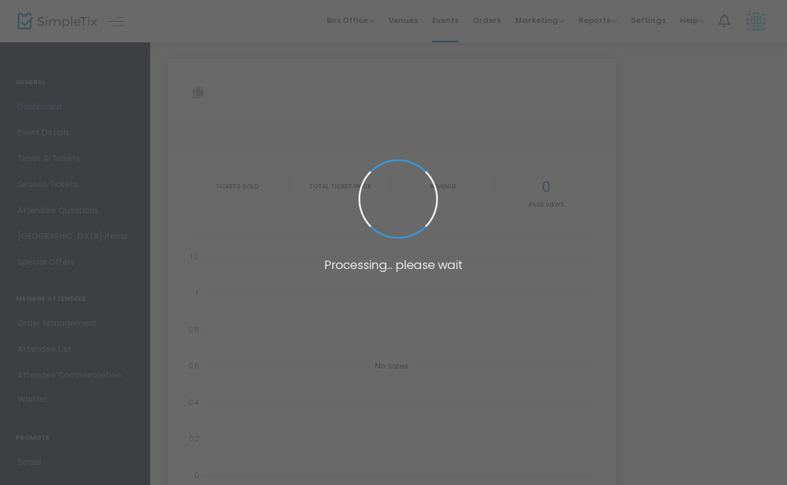
type input "[URL][DOMAIN_NAME]"
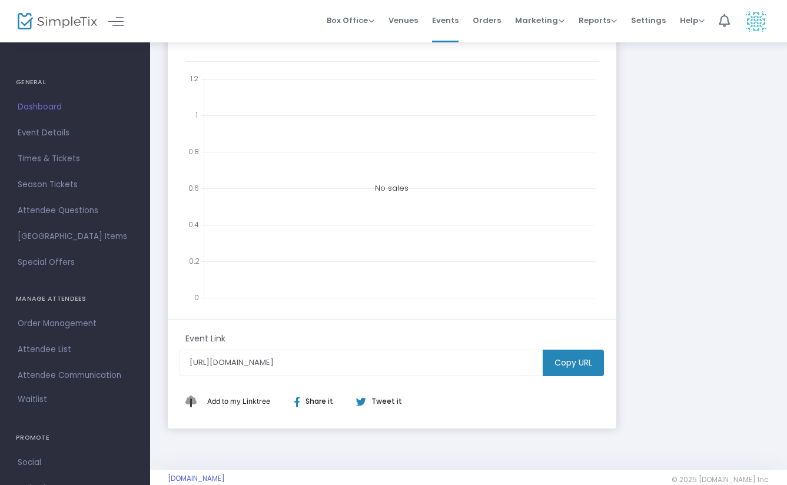
scroll to position [236, 0]
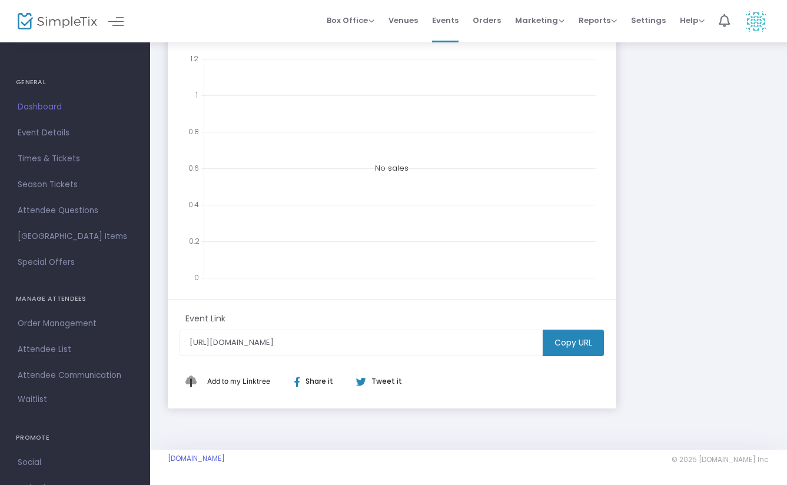
click at [582, 341] on m-button "Copy URL" at bounding box center [572, 342] width 61 height 26
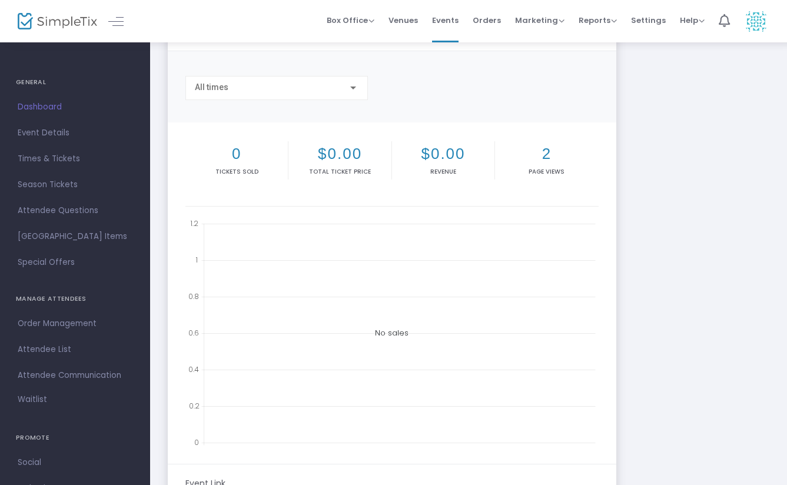
scroll to position [0, 0]
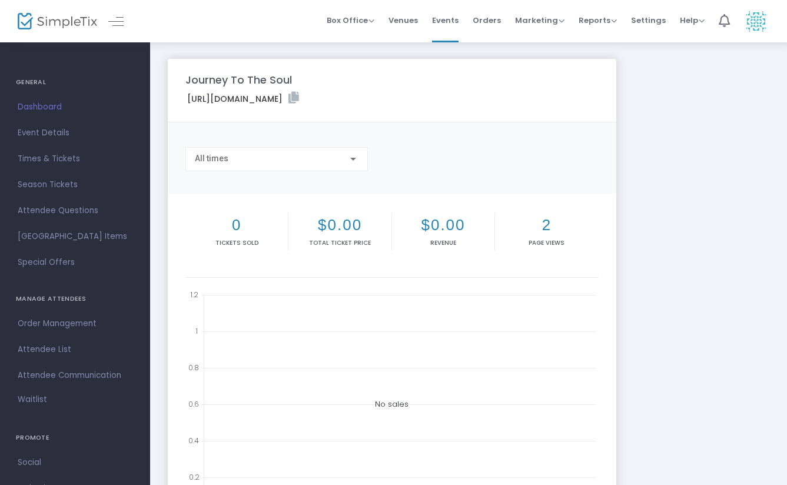
click at [248, 295] on div "No sales" at bounding box center [391, 403] width 413 height 235
click at [56, 133] on span "Event Details" at bounding box center [75, 132] width 115 height 15
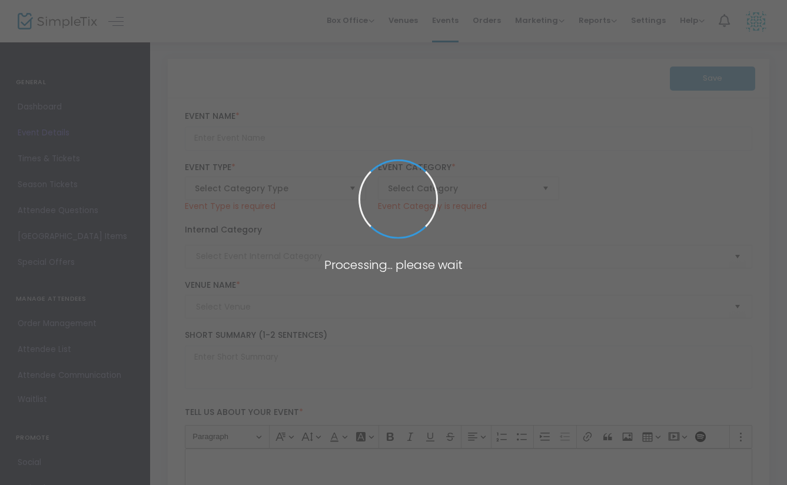
type input "Journey To The Soul"
type textarea "[PERSON_NAME] Israel Women under the leadership of [PERSON_NAME]"a invite you f…"
type input "Buy Tickets"
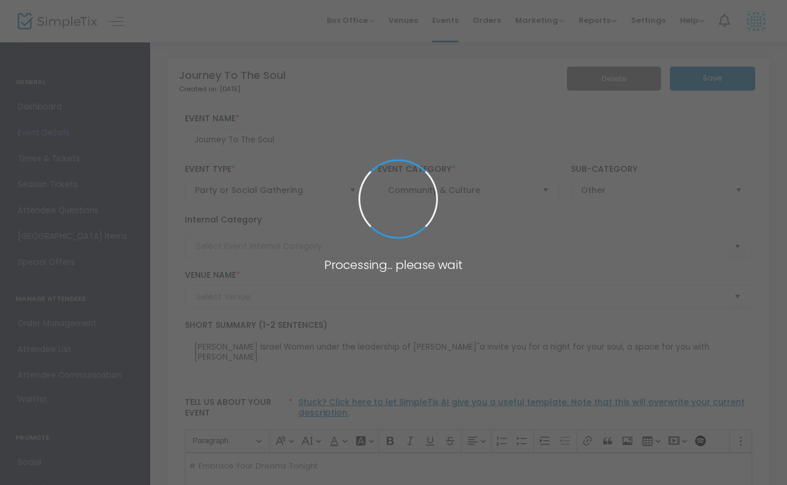
type input "[PERSON_NAME] Holistic"
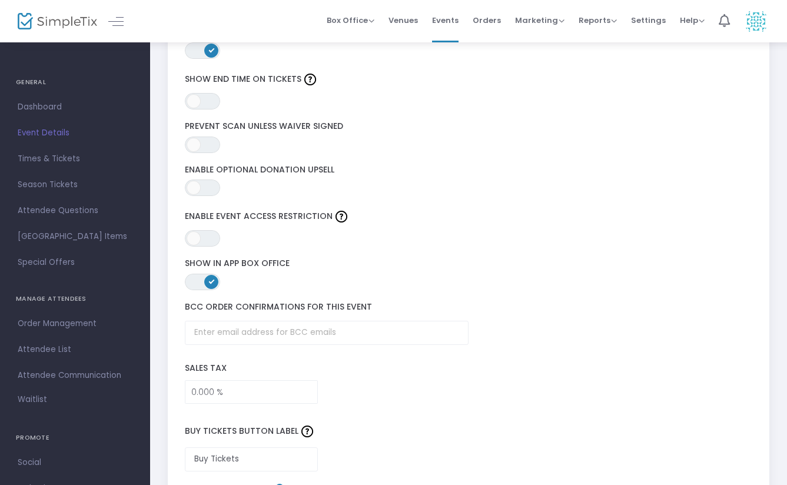
scroll to position [1529, 0]
click at [56, 112] on span "Dashboard" at bounding box center [75, 106] width 115 height 15
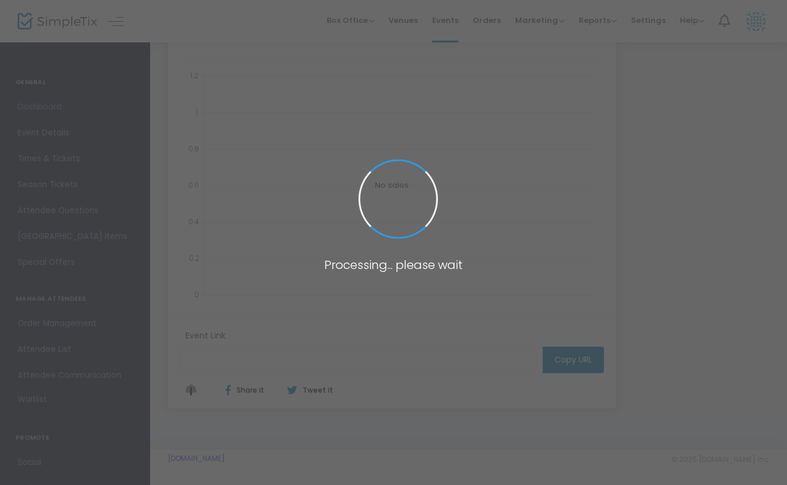
type input "[URL][DOMAIN_NAME]"
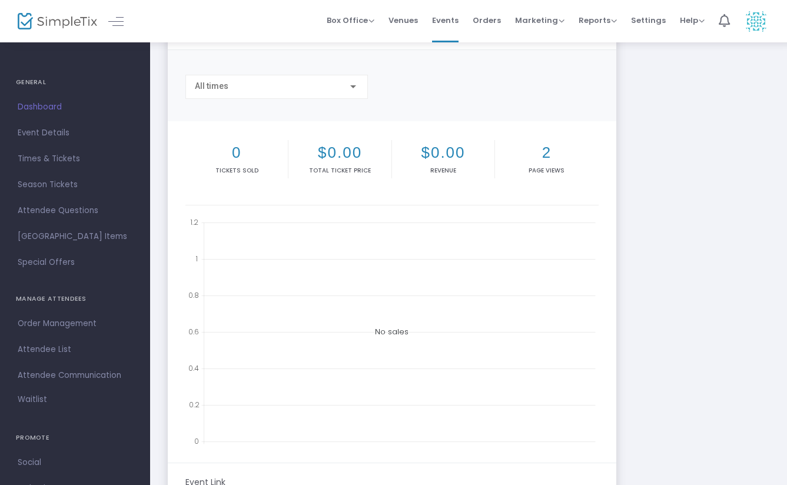
scroll to position [0, 0]
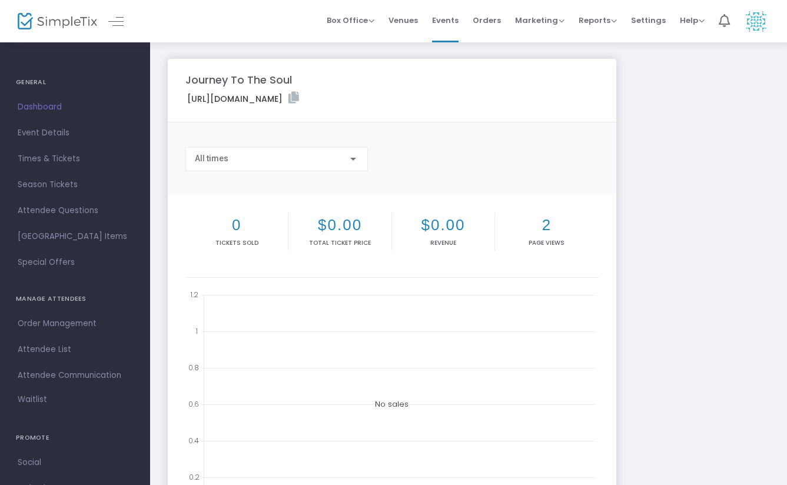
click at [37, 78] on h4 "GENERAL" at bounding box center [75, 83] width 118 height 24
click at [35, 95] on link "Dashboard" at bounding box center [75, 107] width 150 height 26
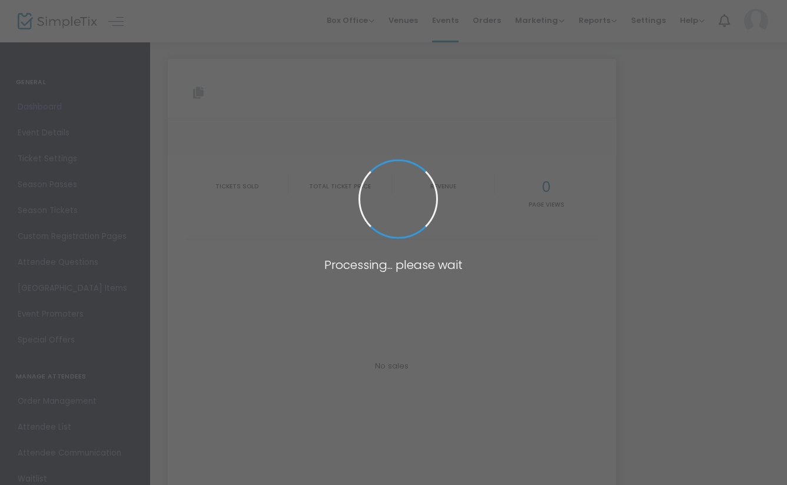
click at [36, 80] on span at bounding box center [393, 242] width 787 height 485
type input "[URL][DOMAIN_NAME]"
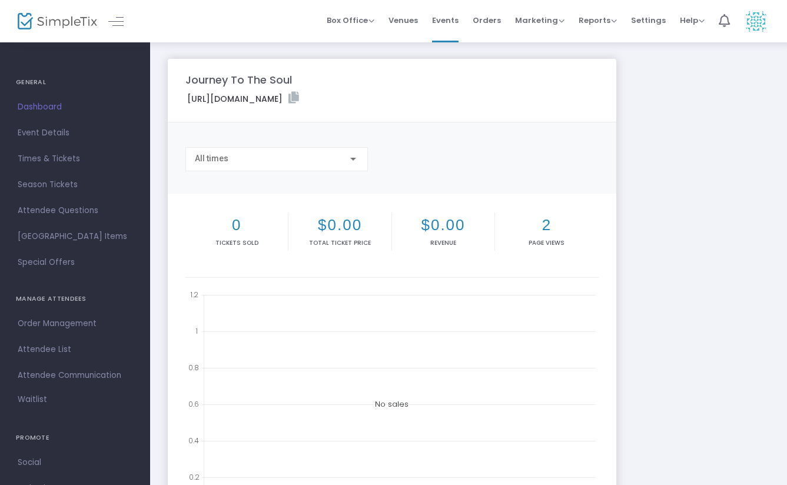
click at [22, 78] on h4 "GENERAL" at bounding box center [75, 83] width 118 height 24
click at [36, 82] on h4 "GENERAL" at bounding box center [75, 83] width 118 height 24
click at [38, 82] on h4 "GENERAL" at bounding box center [75, 83] width 118 height 24
click at [36, 78] on h4 "GENERAL" at bounding box center [75, 83] width 118 height 24
click at [40, 75] on h4 "GENERAL" at bounding box center [75, 83] width 118 height 24
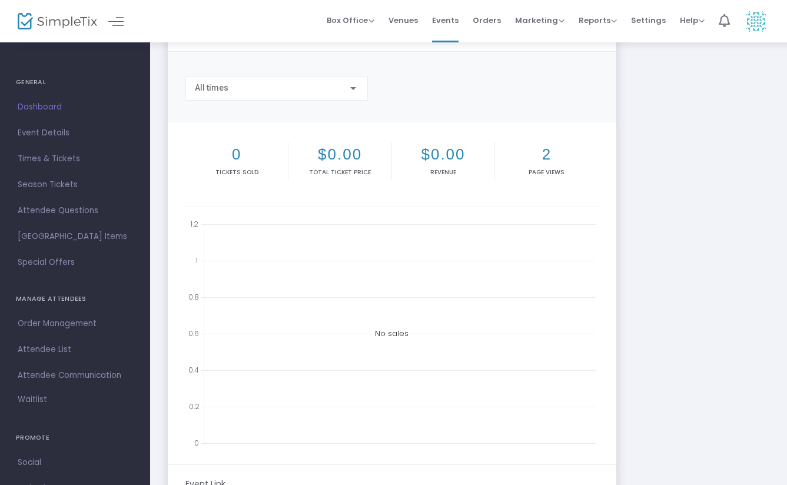
scroll to position [69, 0]
click at [92, 237] on span "[GEOGRAPHIC_DATA] Items" at bounding box center [75, 236] width 115 height 15
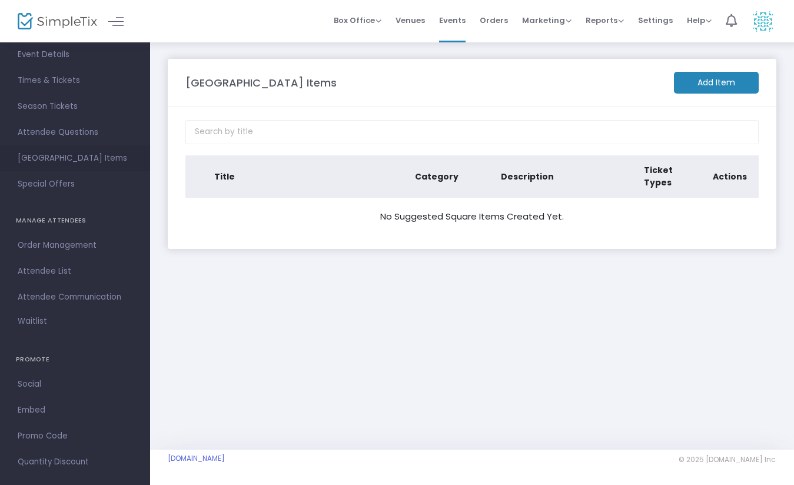
scroll to position [94, 0]
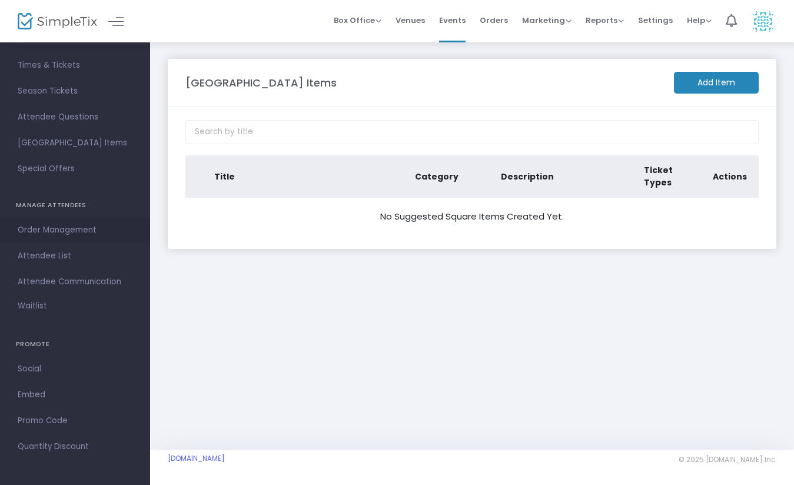
click at [49, 228] on span "Order Management" at bounding box center [75, 229] width 115 height 15
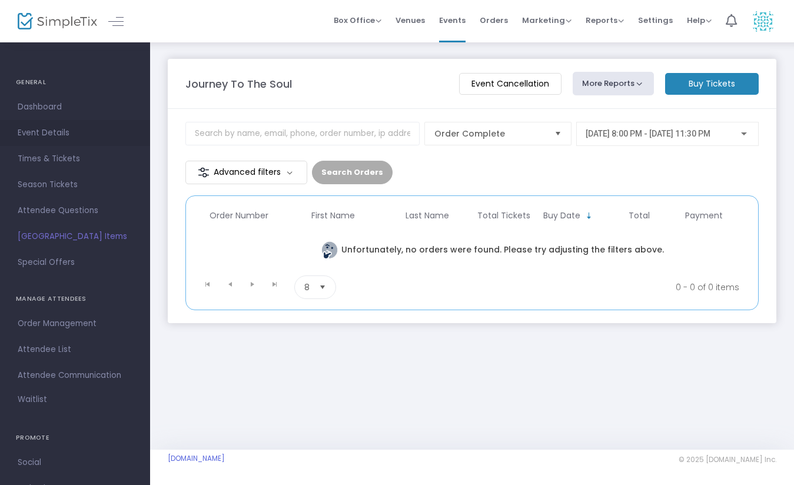
click at [32, 134] on span "Event Details" at bounding box center [75, 132] width 115 height 15
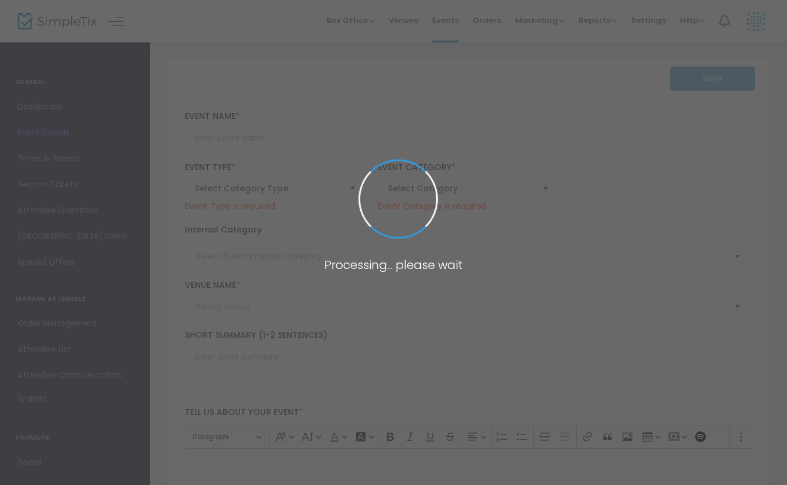
type input "Journey To The Soul"
type textarea "[PERSON_NAME] Israel Women under the leadership of [PERSON_NAME]"a invite you f…"
type input "Buy Tickets"
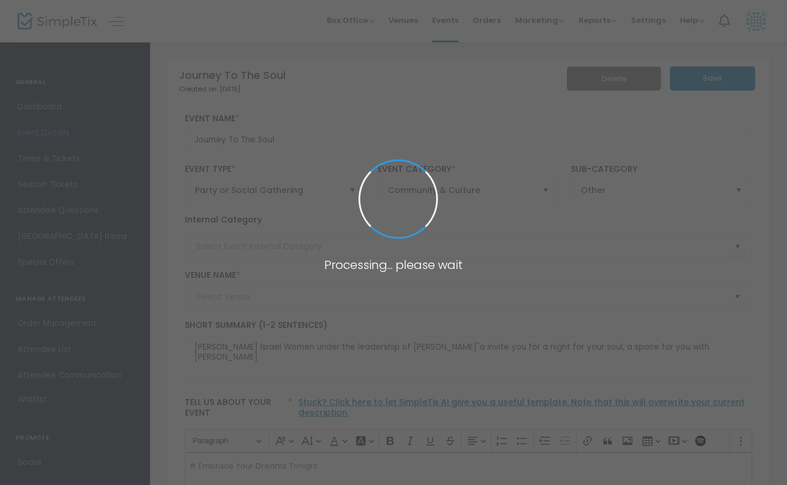
type input "[PERSON_NAME] Holistic"
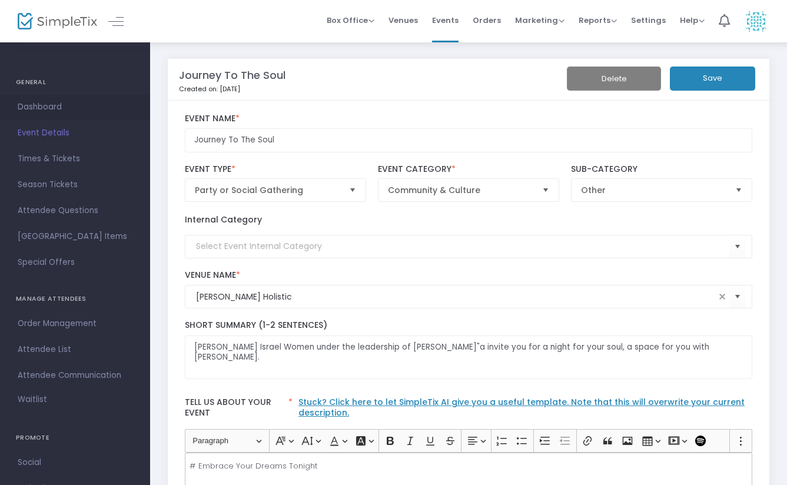
click at [55, 110] on span "Dashboard" at bounding box center [75, 106] width 115 height 15
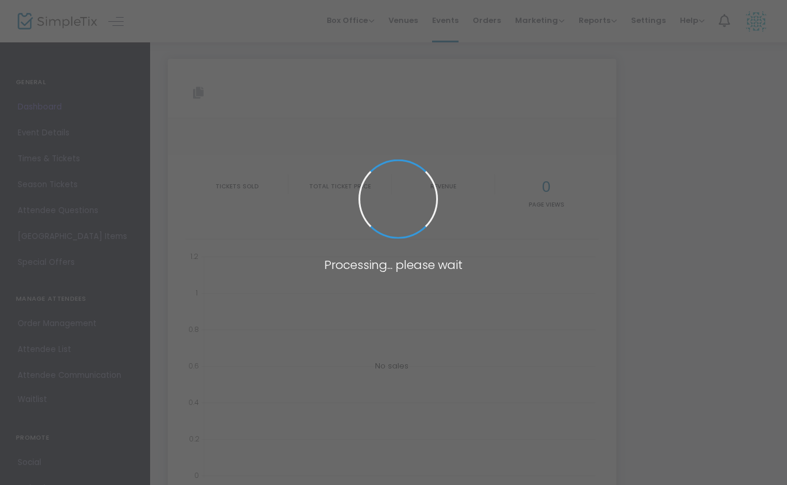
type input "[URL][DOMAIN_NAME]"
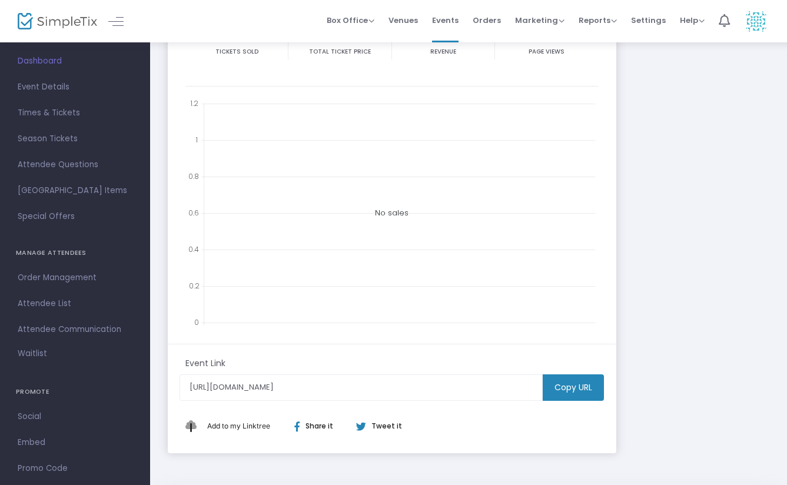
scroll to position [94, 0]
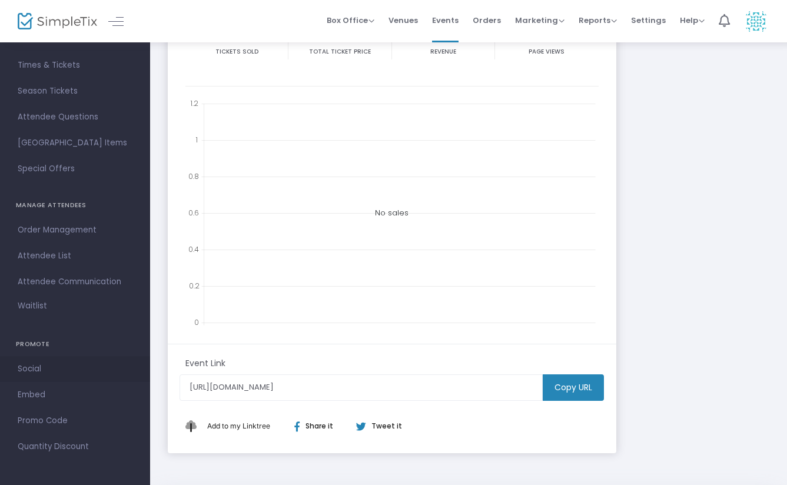
click at [32, 371] on span "Social" at bounding box center [75, 368] width 115 height 15
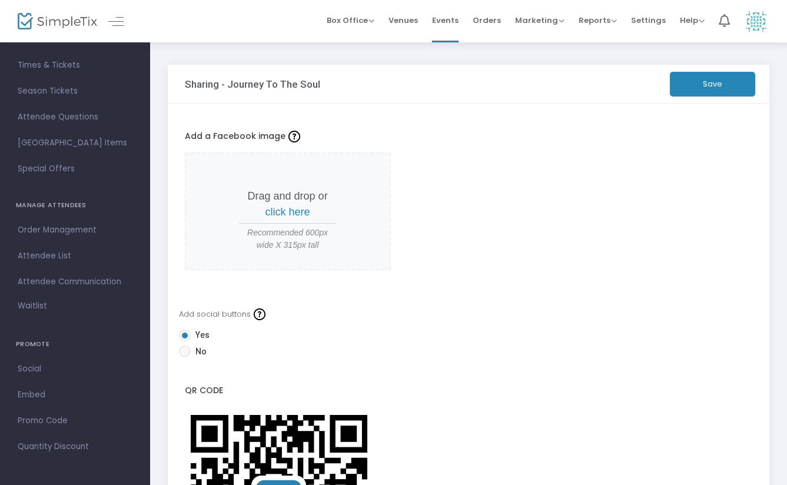
click at [301, 216] on span "click here" at bounding box center [287, 212] width 45 height 12
click at [73, 445] on span "Quantity Discount" at bounding box center [75, 446] width 115 height 15
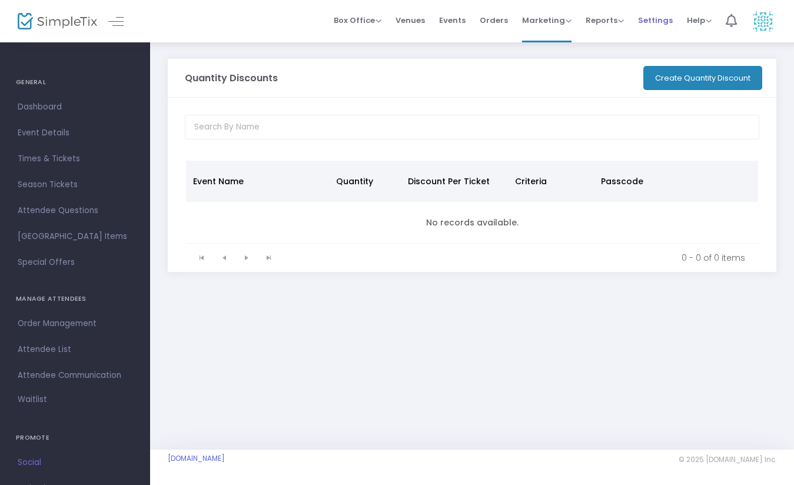
click at [656, 24] on span "Settings" at bounding box center [655, 20] width 35 height 30
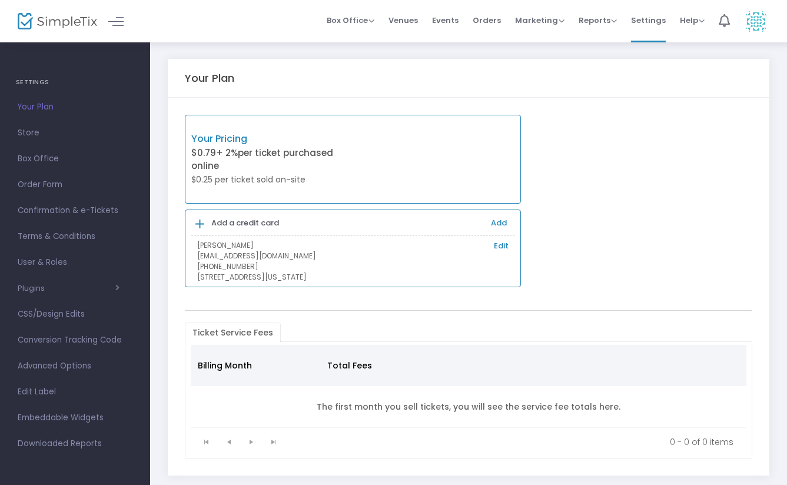
click at [756, 22] on img at bounding box center [756, 21] width 24 height 24
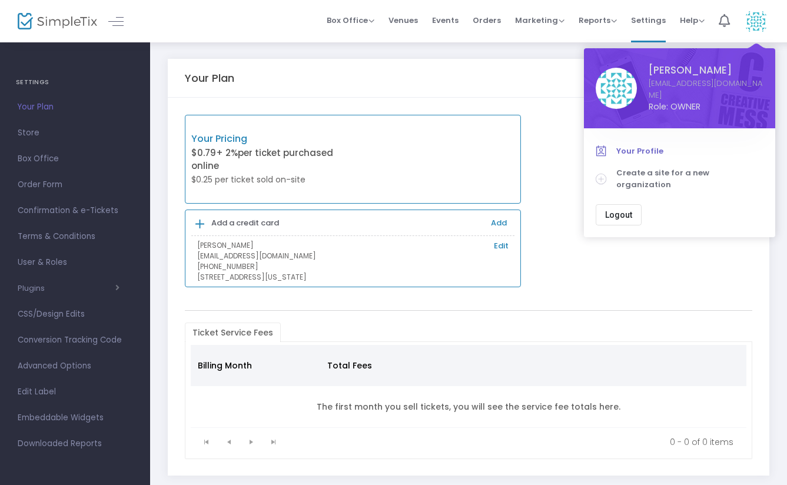
click at [643, 151] on span "Your Profile" at bounding box center [689, 151] width 147 height 12
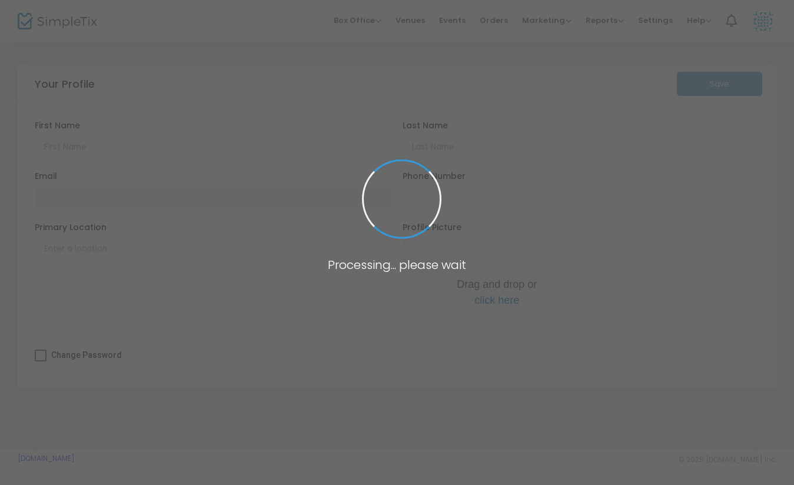
type input "hanita"
type input "akoka"
type input "[EMAIL_ADDRESS][DOMAIN_NAME]"
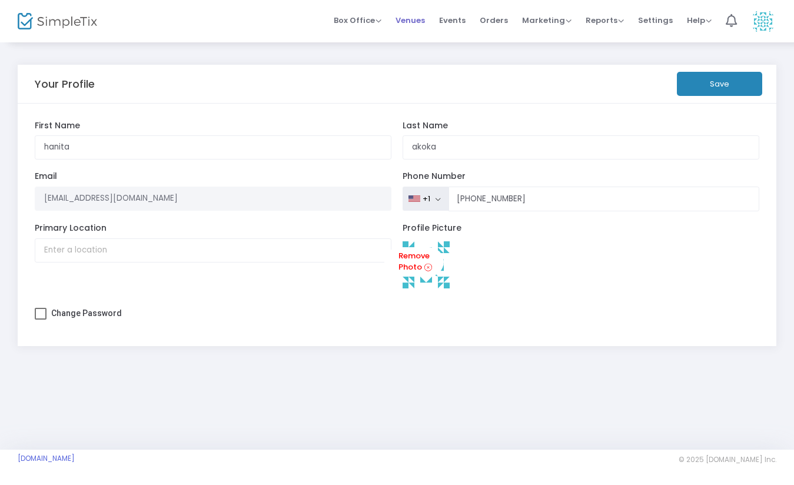
click at [415, 27] on span "Venues" at bounding box center [409, 20] width 29 height 30
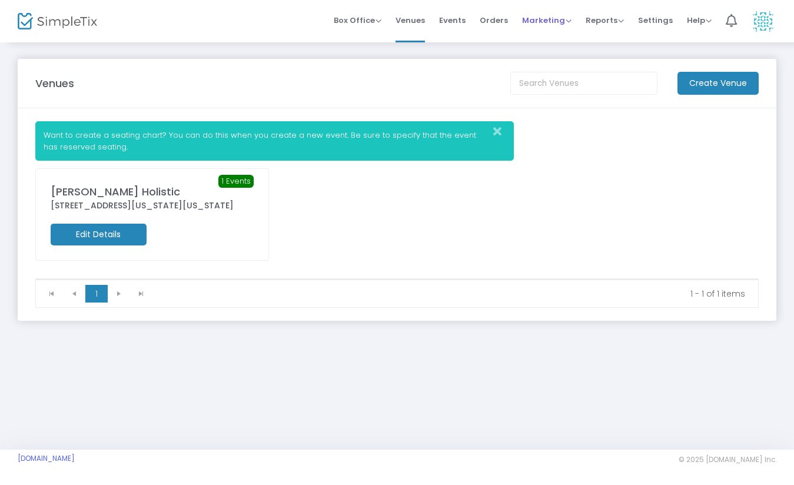
click at [569, 21] on span "Marketing" at bounding box center [546, 20] width 49 height 11
click at [645, 39] on link "Settings" at bounding box center [655, 21] width 35 height 42
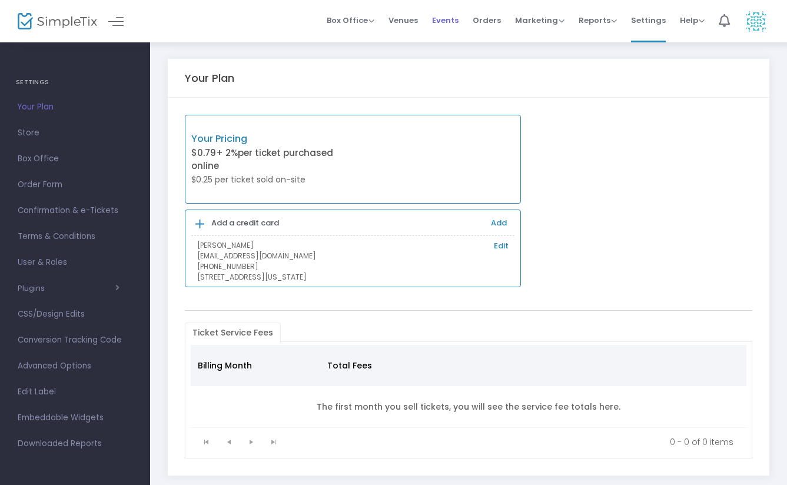
click at [453, 26] on span "Events" at bounding box center [445, 20] width 26 height 30
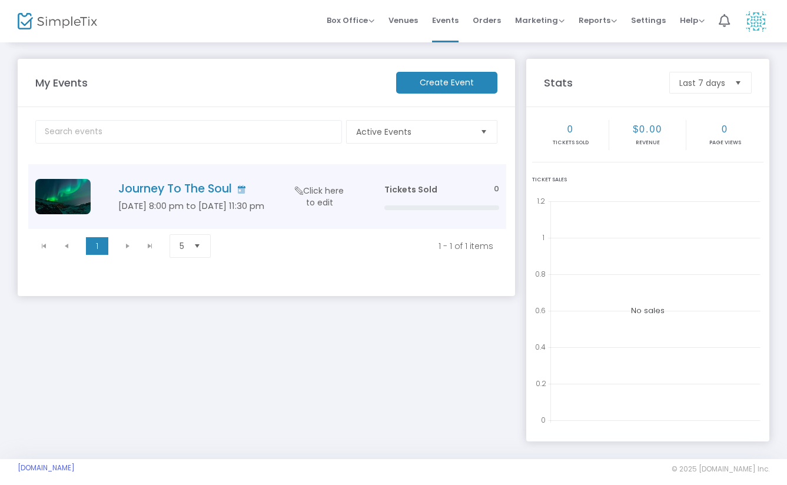
click at [72, 194] on img "Data table" at bounding box center [62, 196] width 55 height 35
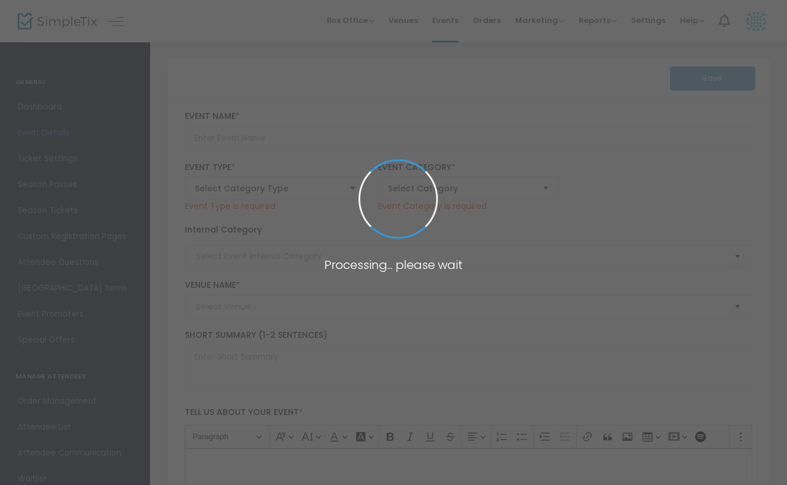
type input "Journey To The Soul"
type textarea "[PERSON_NAME] Israel Women under the leadership of [PERSON_NAME]"a invite you f…"
type input "Buy Tickets"
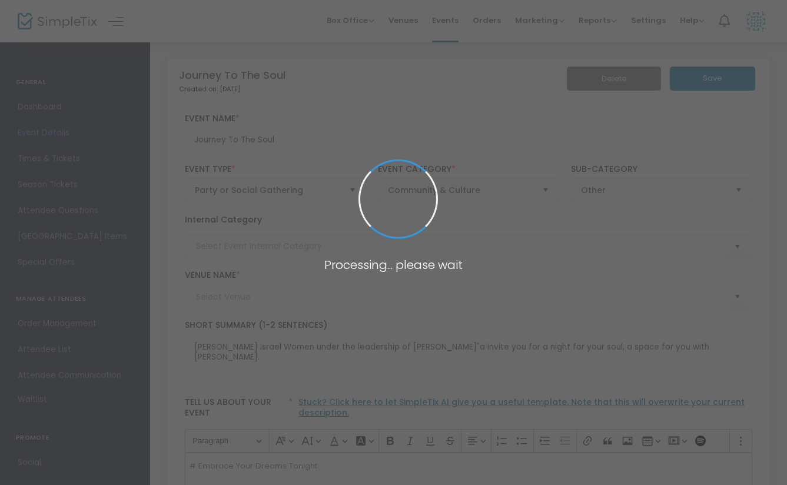
type input "[PERSON_NAME] Holistic"
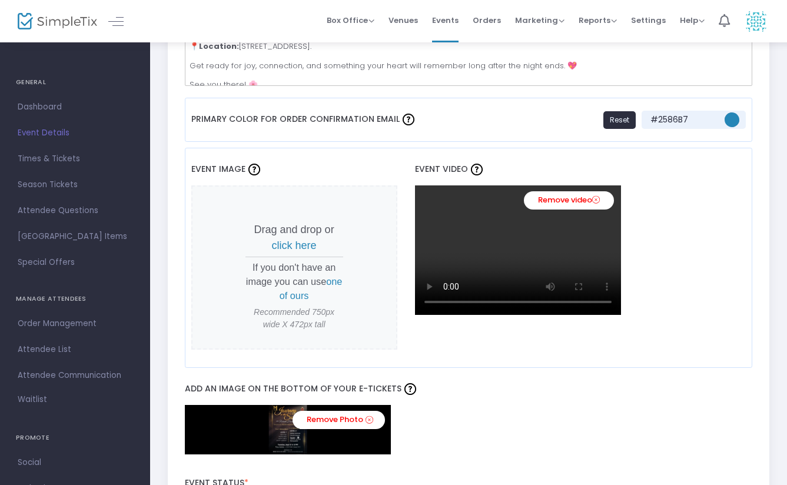
scroll to position [877, 0]
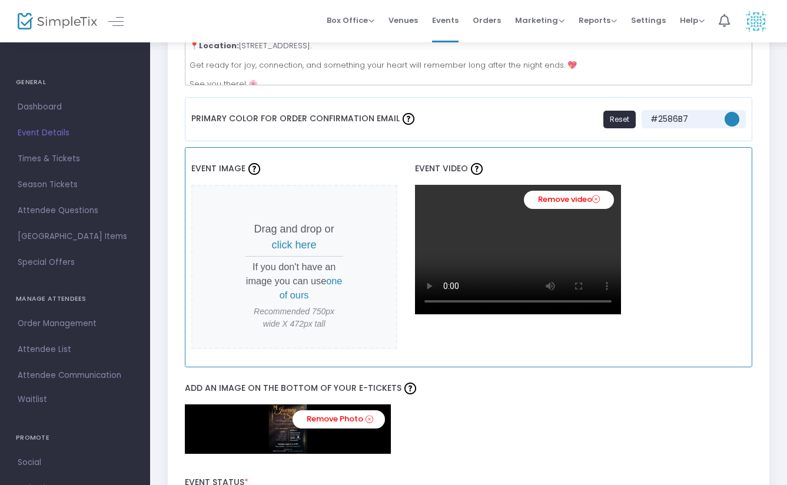
click at [592, 202] on link "Remove video" at bounding box center [569, 200] width 90 height 18
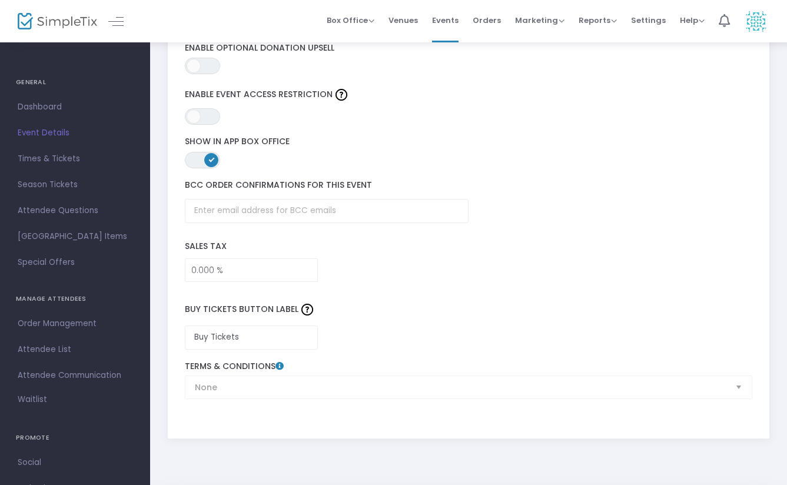
scroll to position [1699, 0]
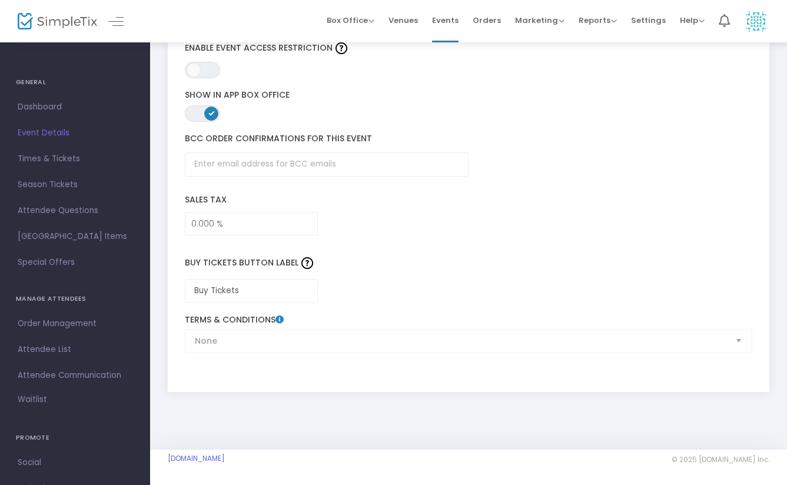
click at [37, 84] on h4 "GENERAL" at bounding box center [75, 83] width 118 height 24
click at [49, 136] on span "Event Details" at bounding box center [75, 132] width 115 height 15
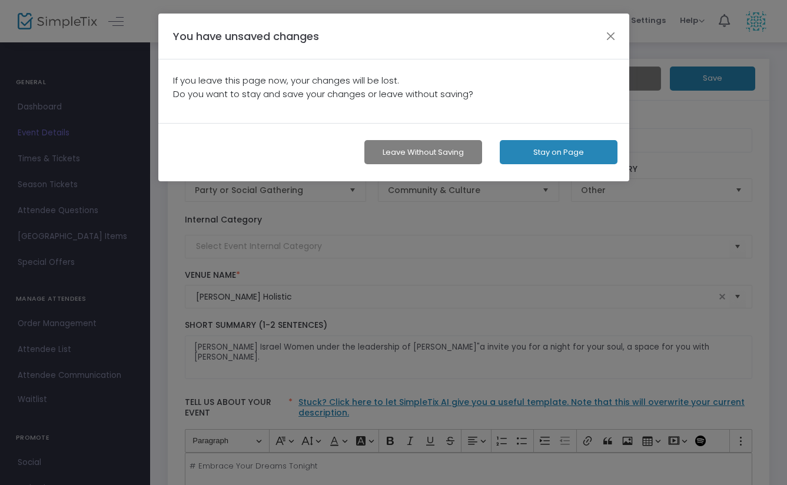
scroll to position [0, 0]
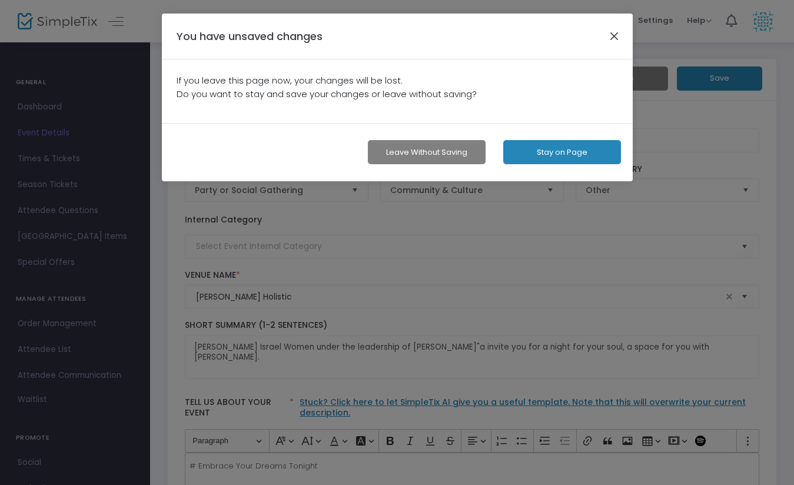
click at [612, 37] on button "button" at bounding box center [613, 35] width 15 height 15
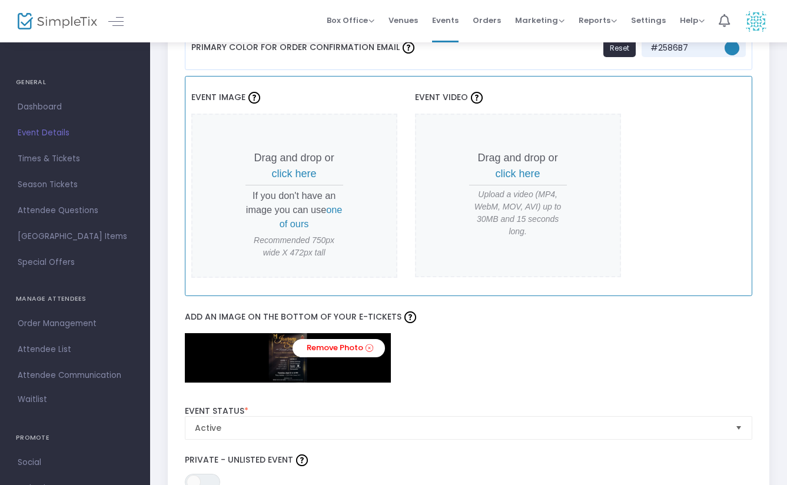
scroll to position [947, 0]
click at [316, 171] on span "click here" at bounding box center [294, 174] width 45 height 12
click at [316, 176] on span "click here" at bounding box center [294, 174] width 45 height 12
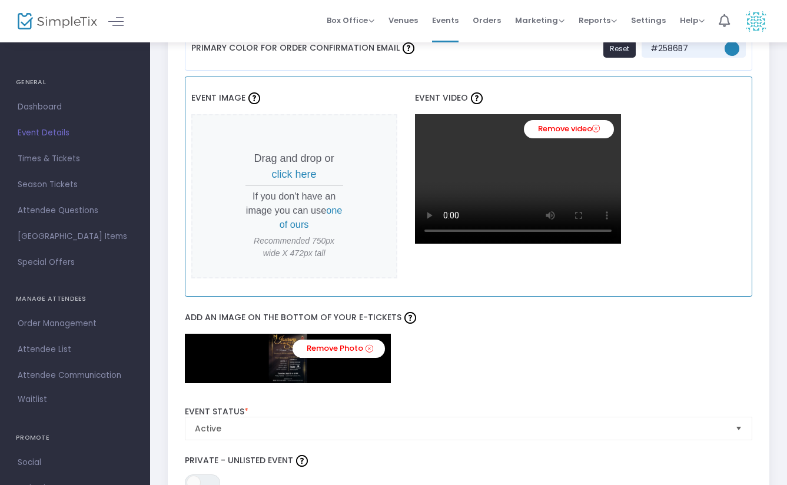
click at [592, 356] on div "Remove Photo" at bounding box center [469, 358] width 568 height 49
click at [674, 348] on div "Remove Photo" at bounding box center [469, 358] width 568 height 49
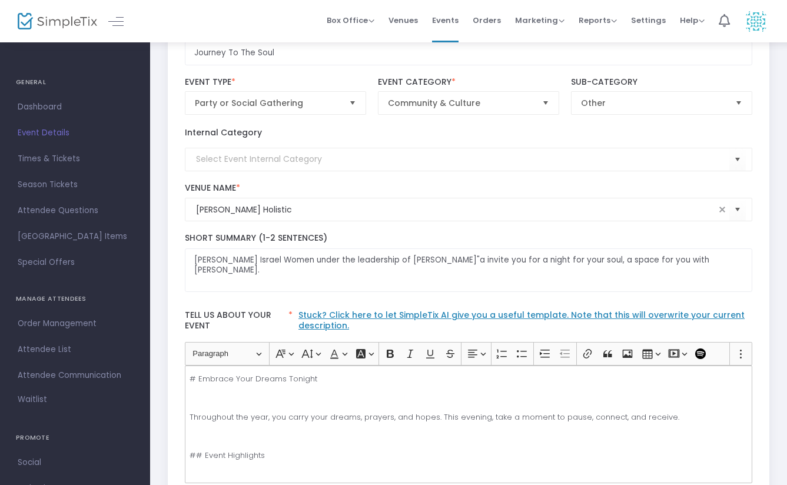
scroll to position [0, 0]
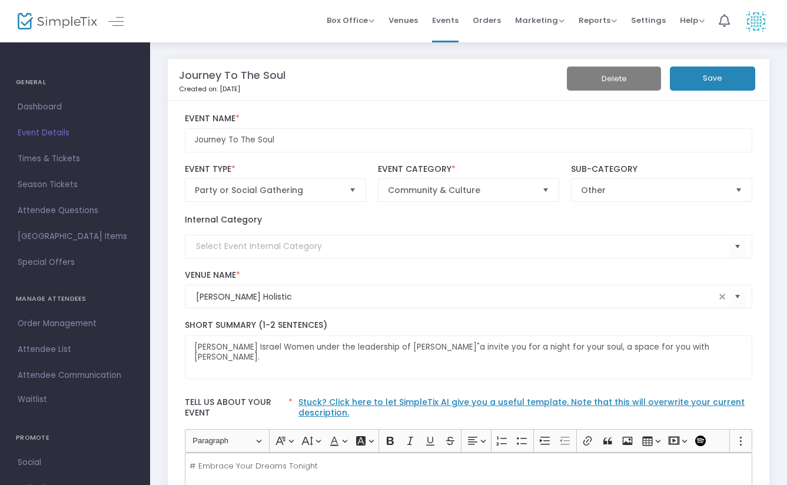
click at [719, 81] on button "Save" at bounding box center [711, 78] width 85 height 24
click at [51, 111] on span "Dashboard" at bounding box center [75, 106] width 115 height 15
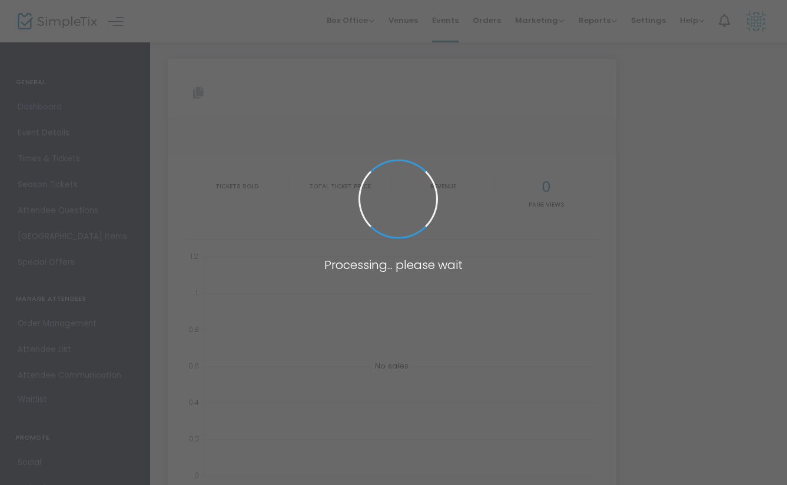
type input "[URL][DOMAIN_NAME]"
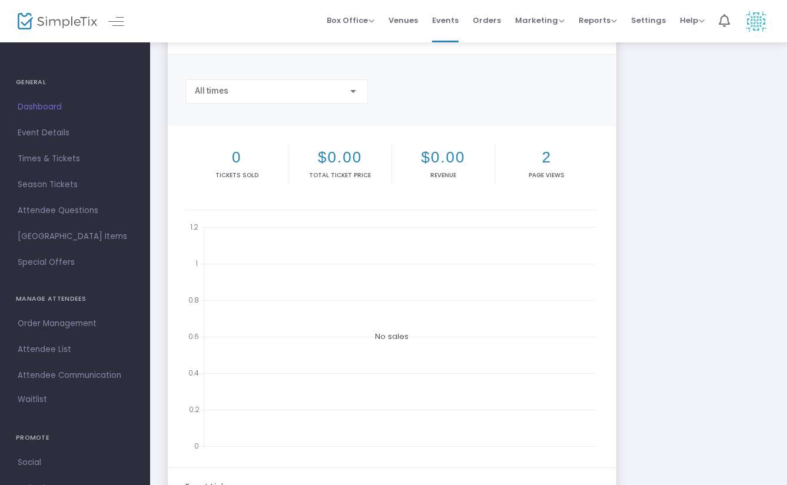
scroll to position [236, 0]
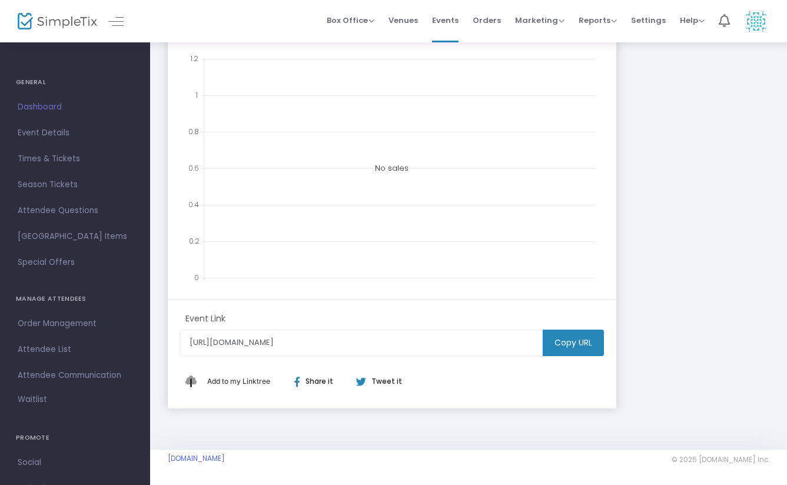
click at [578, 346] on m-button "Copy URL" at bounding box center [572, 342] width 61 height 26
click at [137, 175] on link "Season Tickets" at bounding box center [75, 185] width 150 height 26
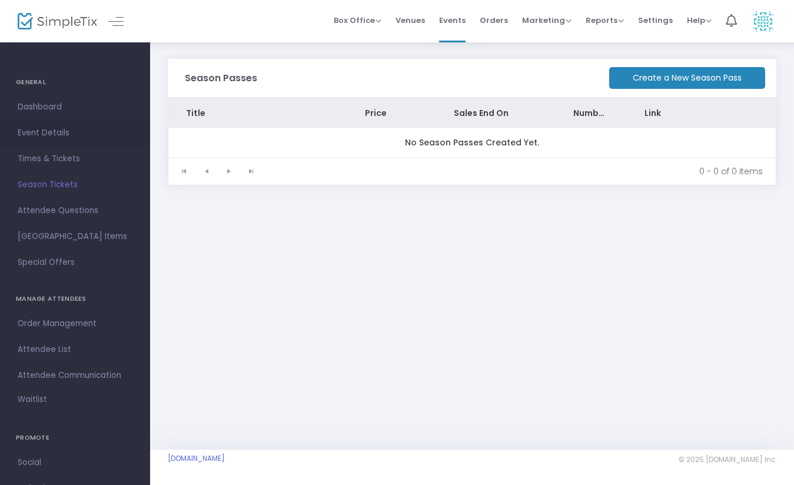
click at [61, 135] on span "Event Details" at bounding box center [75, 132] width 115 height 15
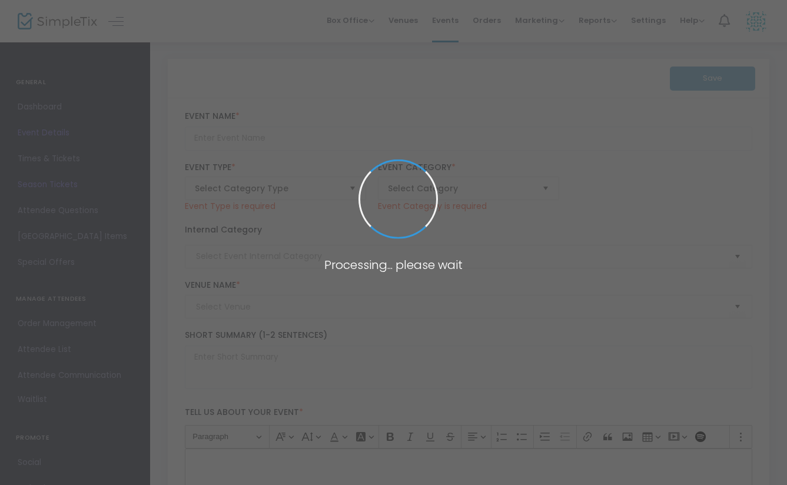
type input "Journey To The Soul"
type textarea "[PERSON_NAME] Israel Women under the leadership of [PERSON_NAME]"a invite you f…"
type input "Buy Tickets"
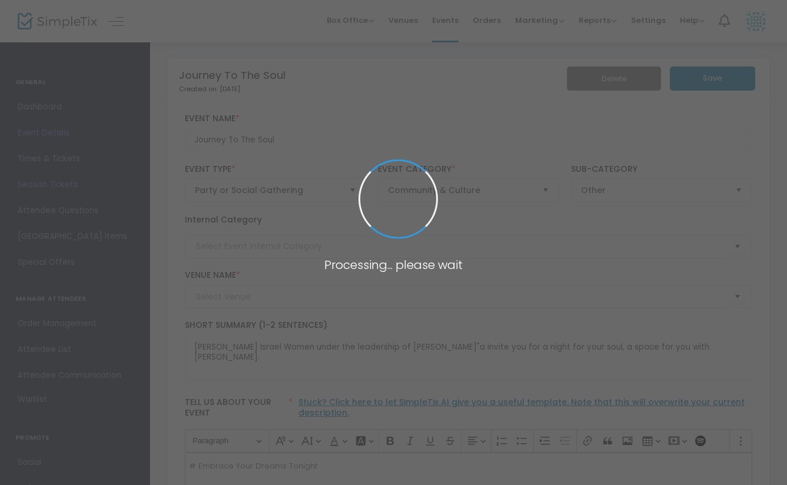
type input "[PERSON_NAME] Holistic"
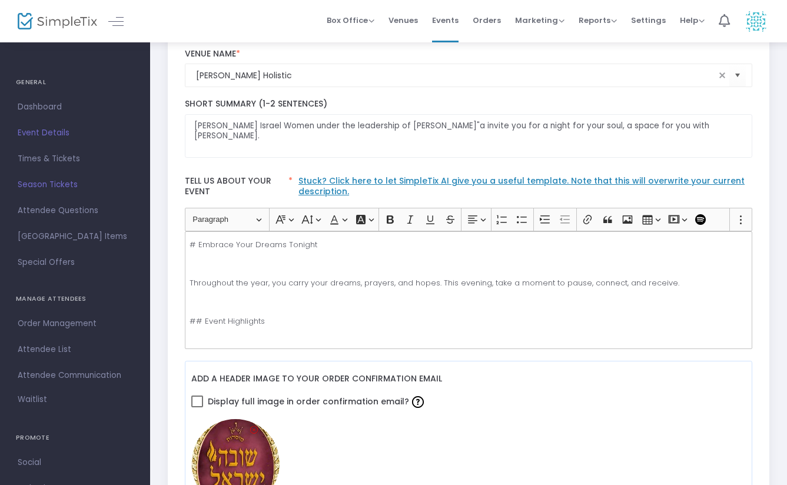
scroll to position [221, 0]
click at [627, 220] on icon "Editor toolbar" at bounding box center [627, 220] width 12 height 12
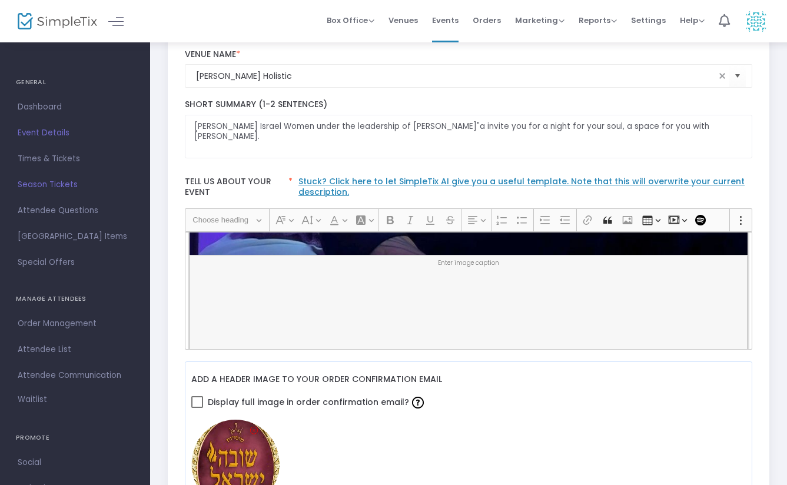
scroll to position [1114, 0]
click at [680, 225] on button "Insert media Insert media" at bounding box center [677, 220] width 24 height 18
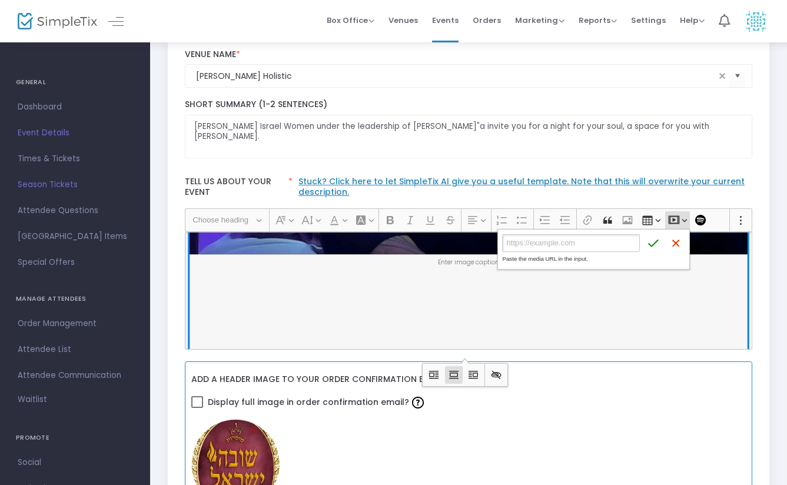
click at [605, 404] on div "Display full image in order confirmation email?" at bounding box center [468, 404] width 555 height 24
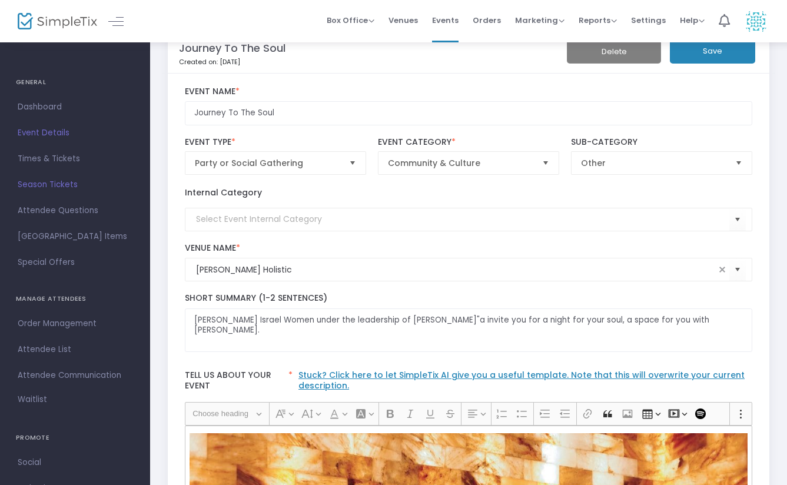
scroll to position [0, 0]
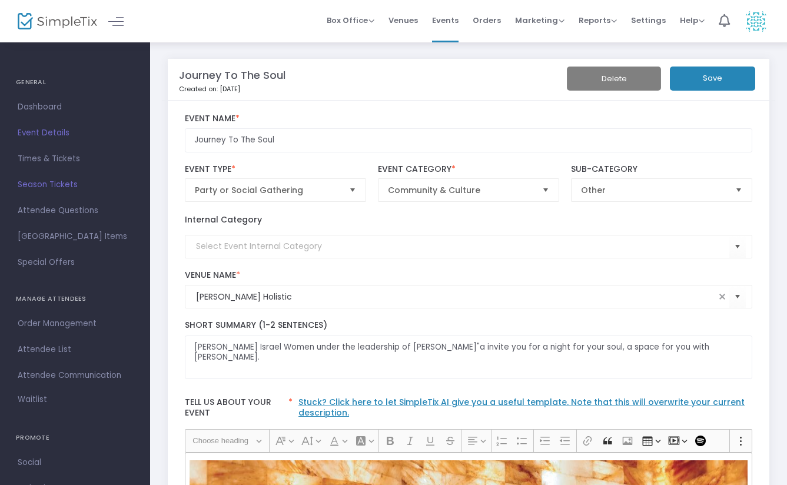
click at [728, 87] on button "Save" at bounding box center [711, 78] width 85 height 24
